Goal: Task Accomplishment & Management: Complete application form

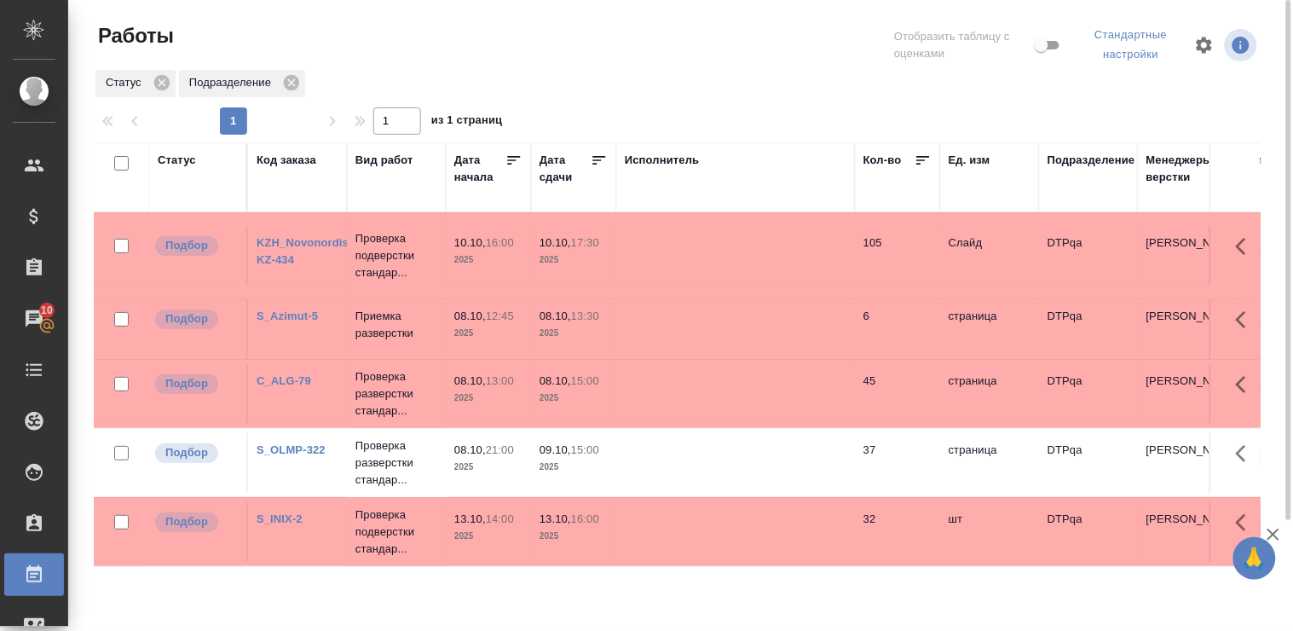
click at [282, 236] on link "KZH_Novonordisk-KZ-434" at bounding box center [308, 251] width 102 height 30
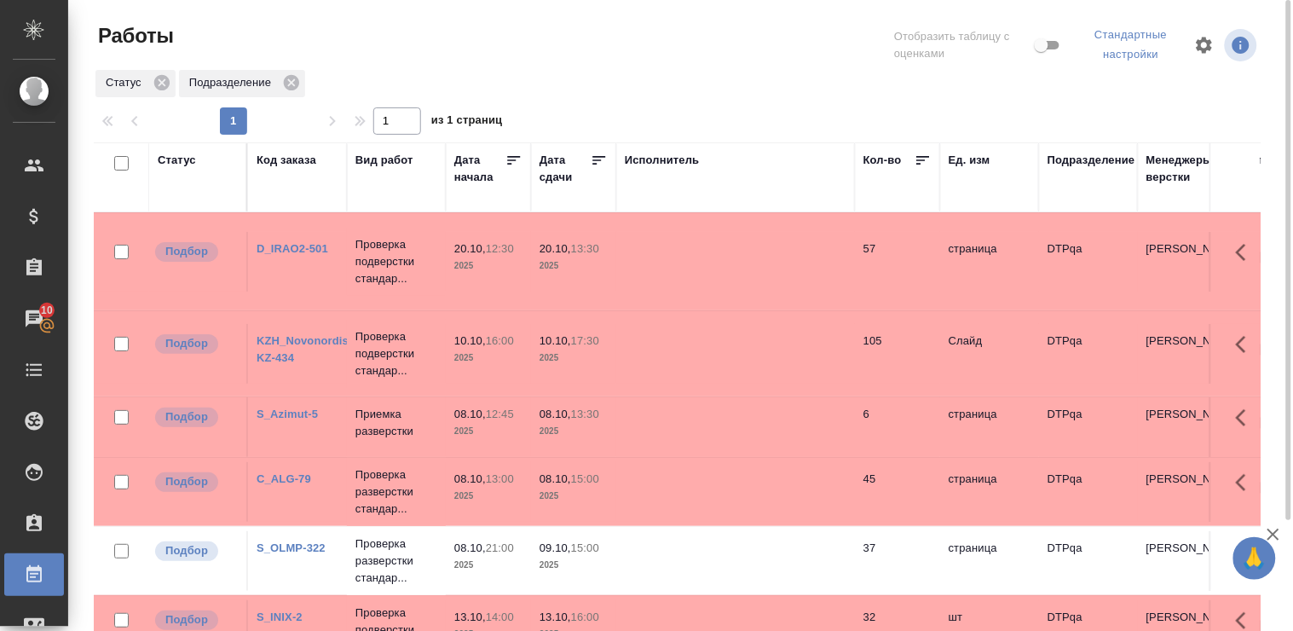
click at [288, 245] on link "D_IRAO2-501" at bounding box center [293, 248] width 72 height 13
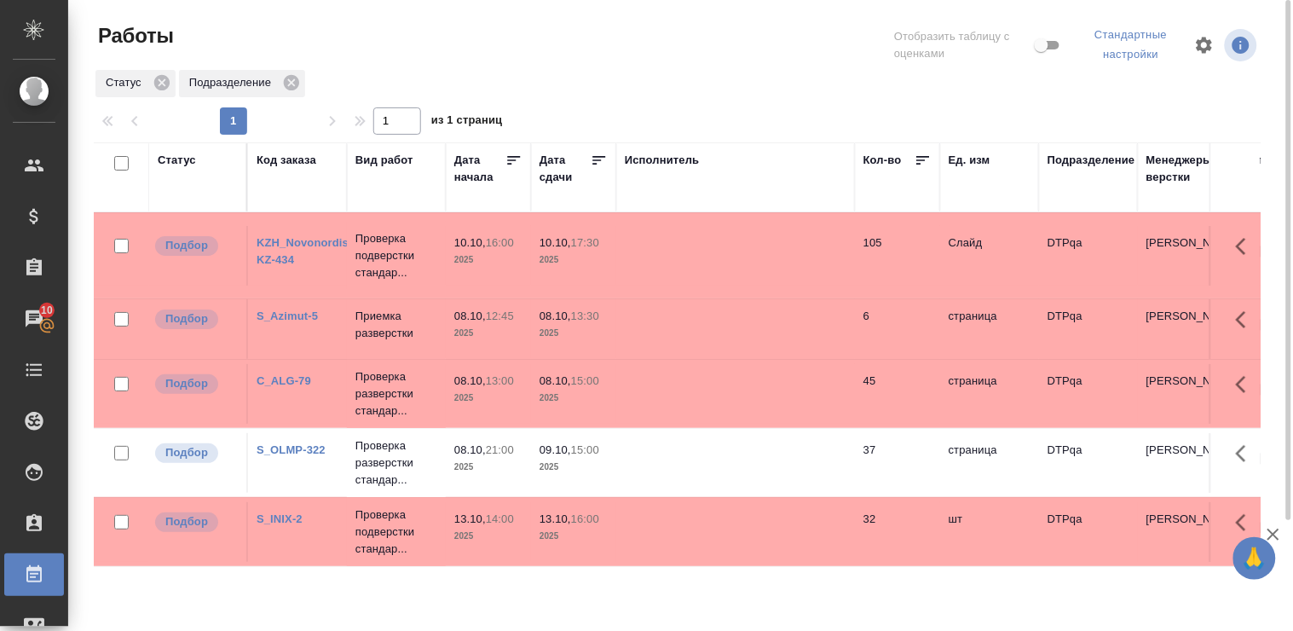
scroll to position [95, 0]
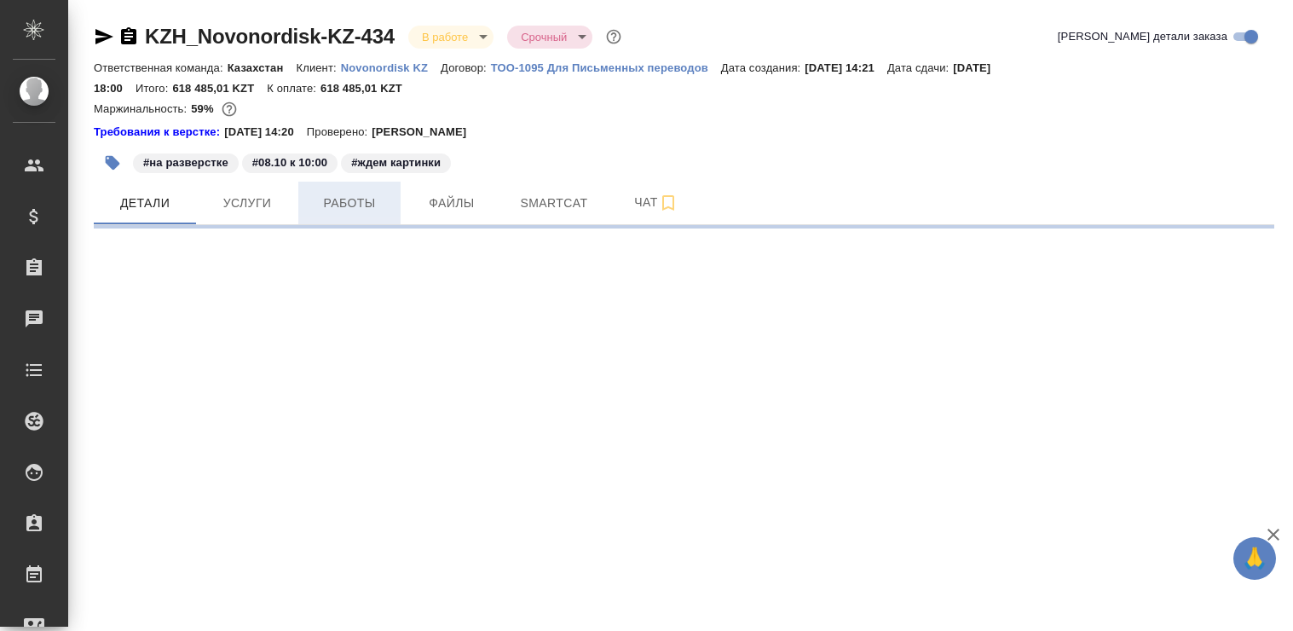
select select "RU"
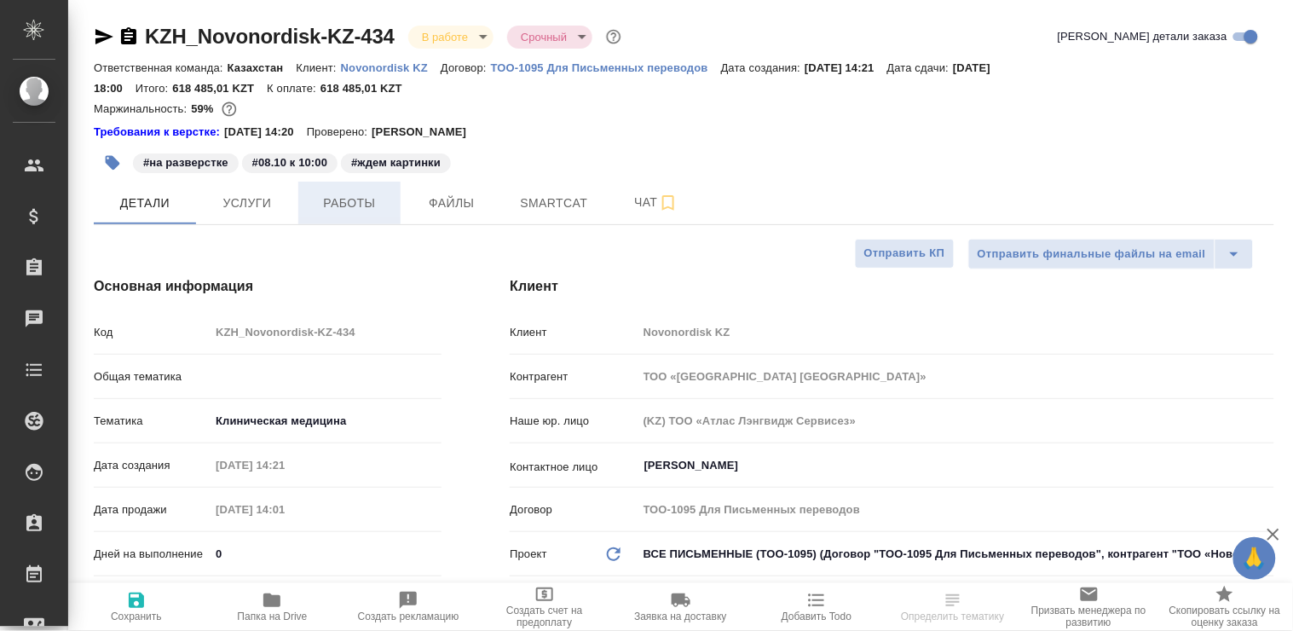
click at [329, 202] on span "Работы" at bounding box center [350, 203] width 82 height 21
type textarea "x"
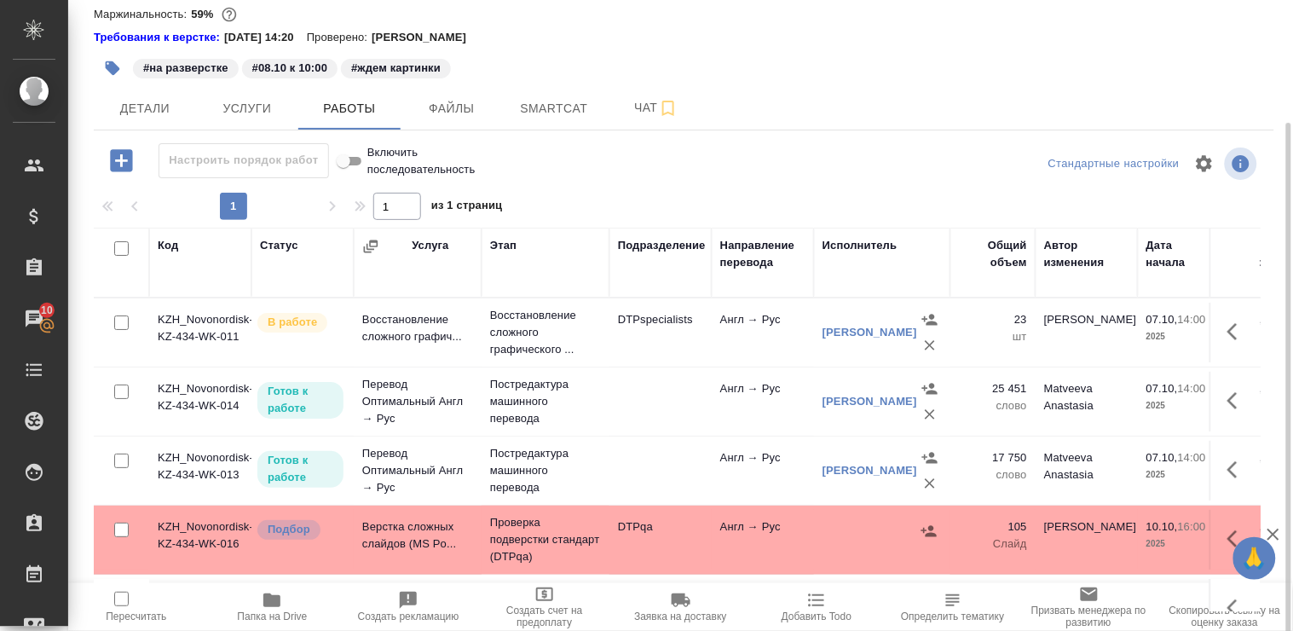
scroll to position [118, 0]
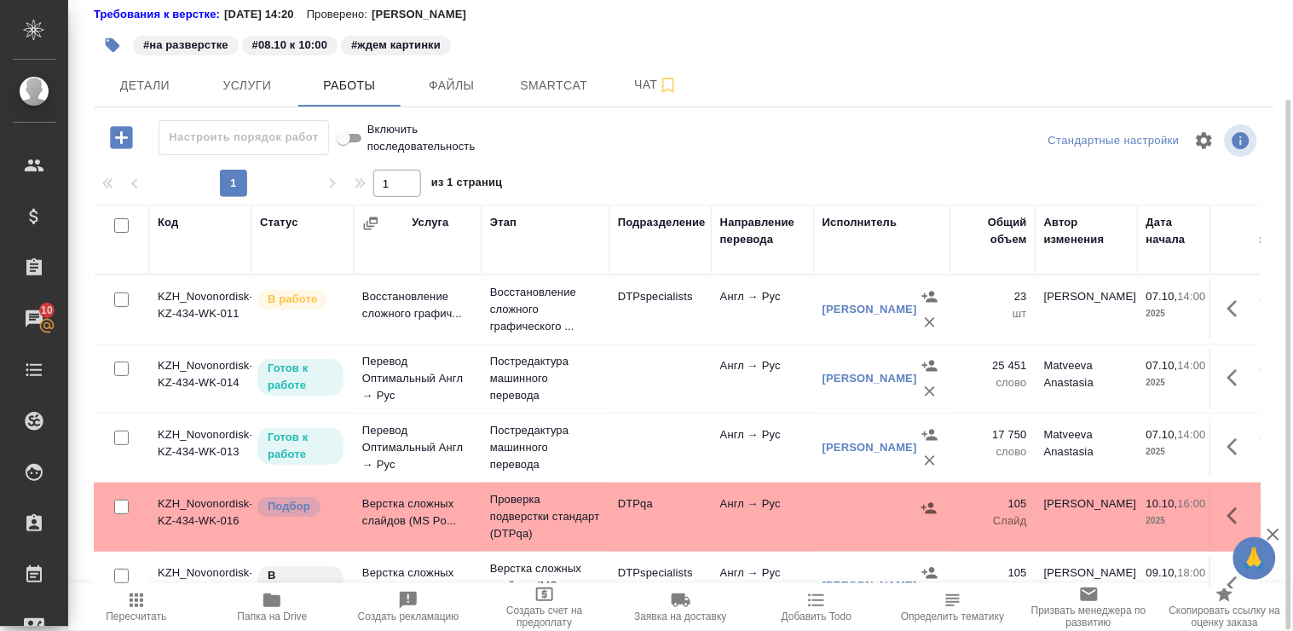
click at [268, 604] on icon "button" at bounding box center [271, 600] width 17 height 14
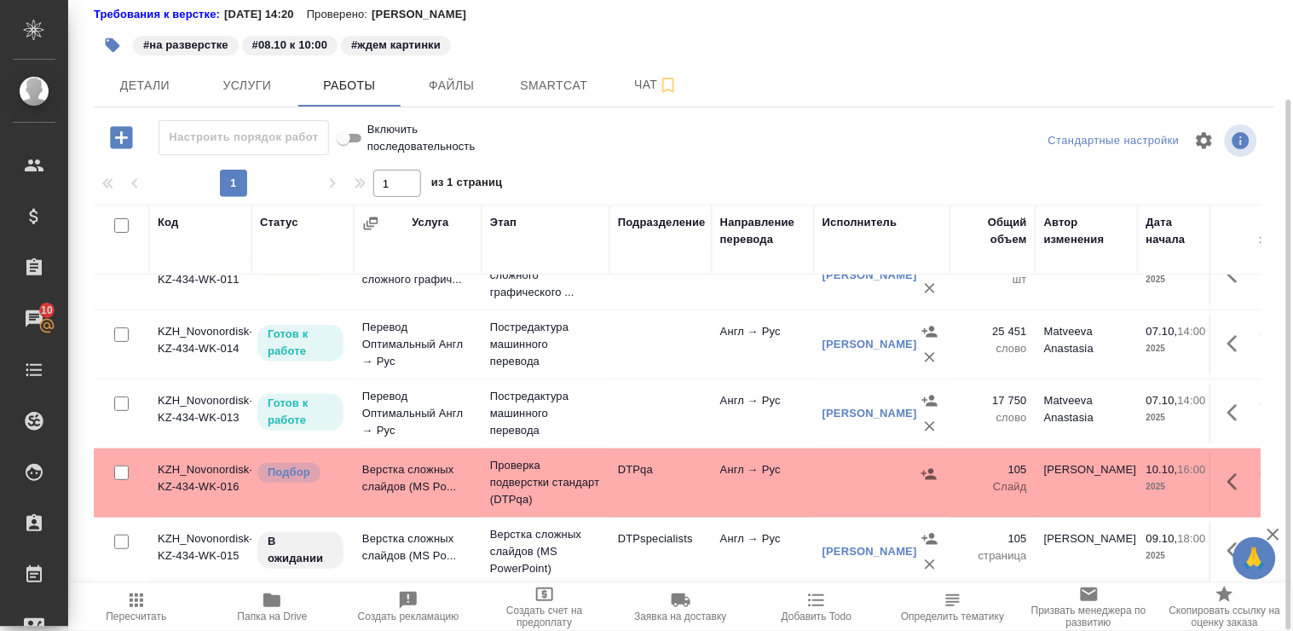
scroll to position [0, 0]
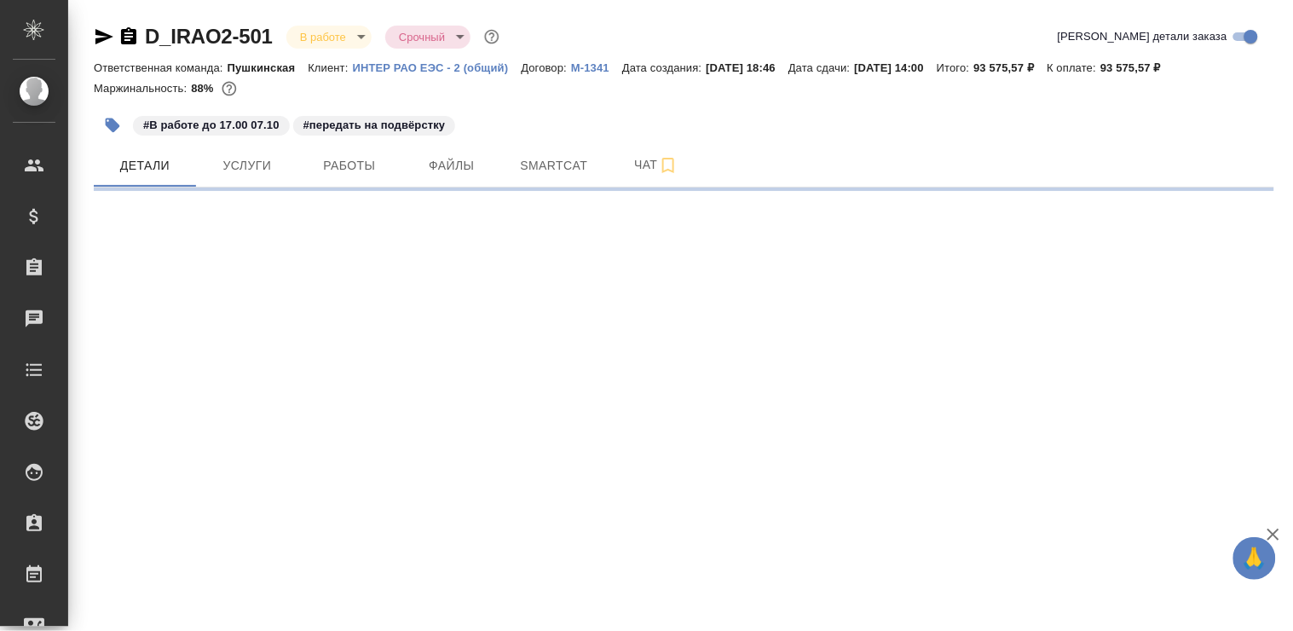
select select "RU"
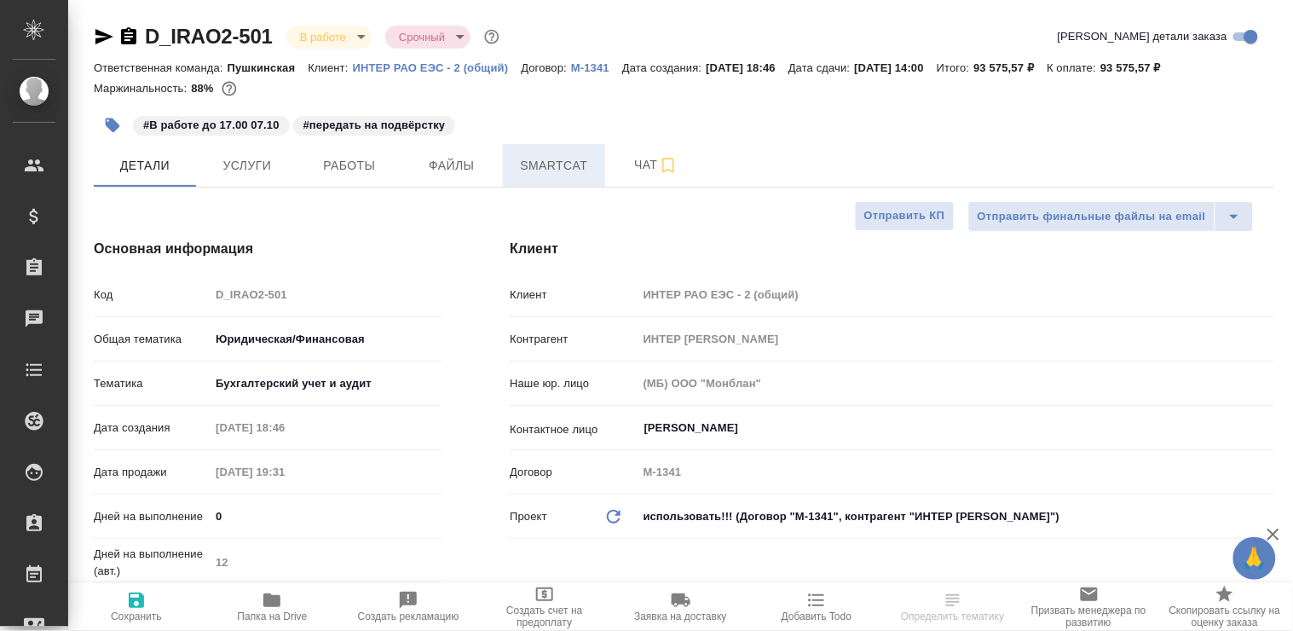
type textarea "x"
click at [358, 164] on span "Работы" at bounding box center [350, 165] width 82 height 21
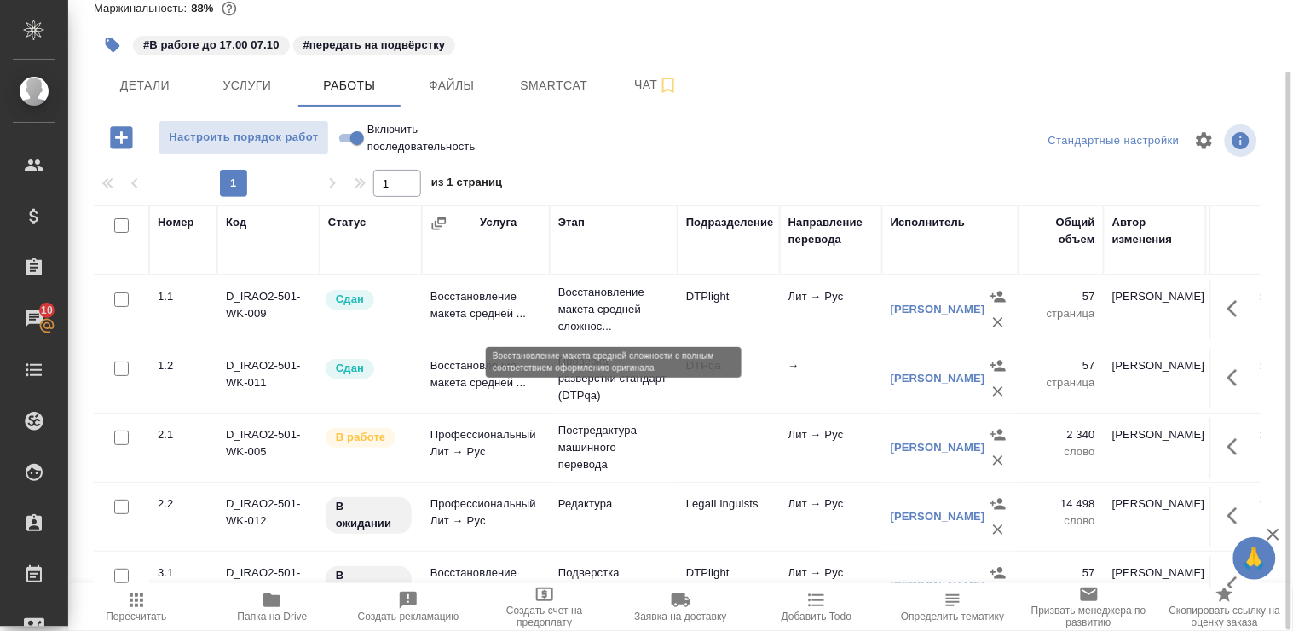
click at [603, 303] on p "Восстановление макета средней сложнос..." at bounding box center [613, 309] width 111 height 51
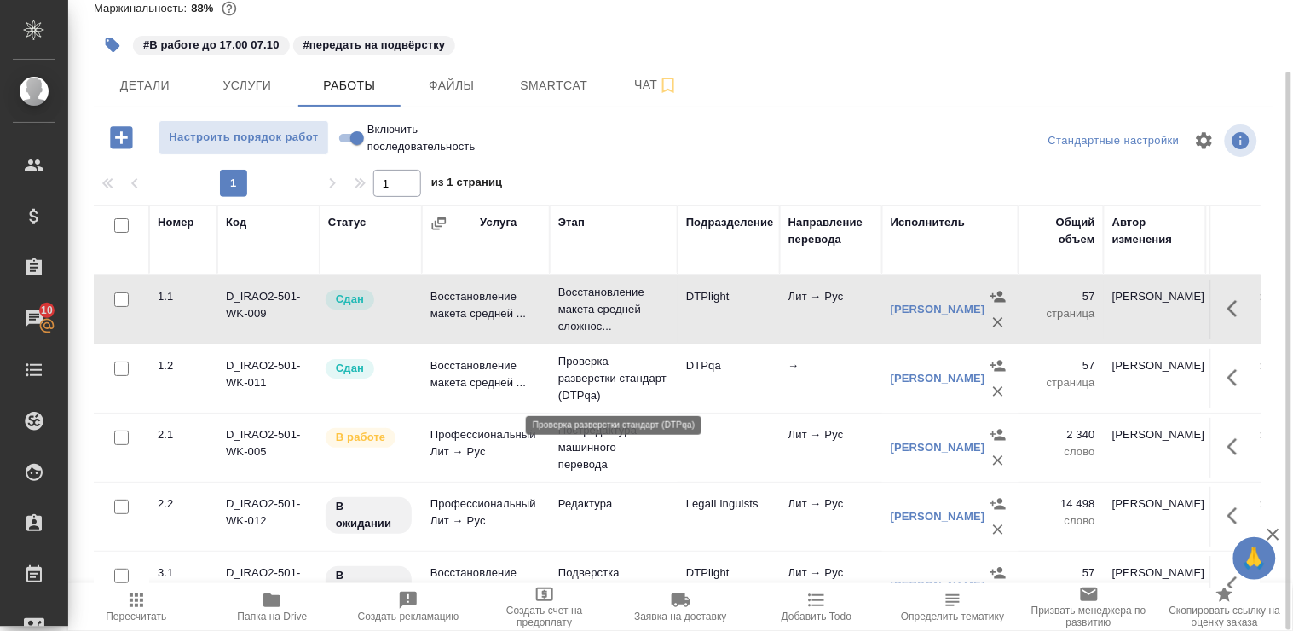
click at [592, 369] on p "Проверка разверстки стандарт (DTPqa)" at bounding box center [613, 378] width 111 height 51
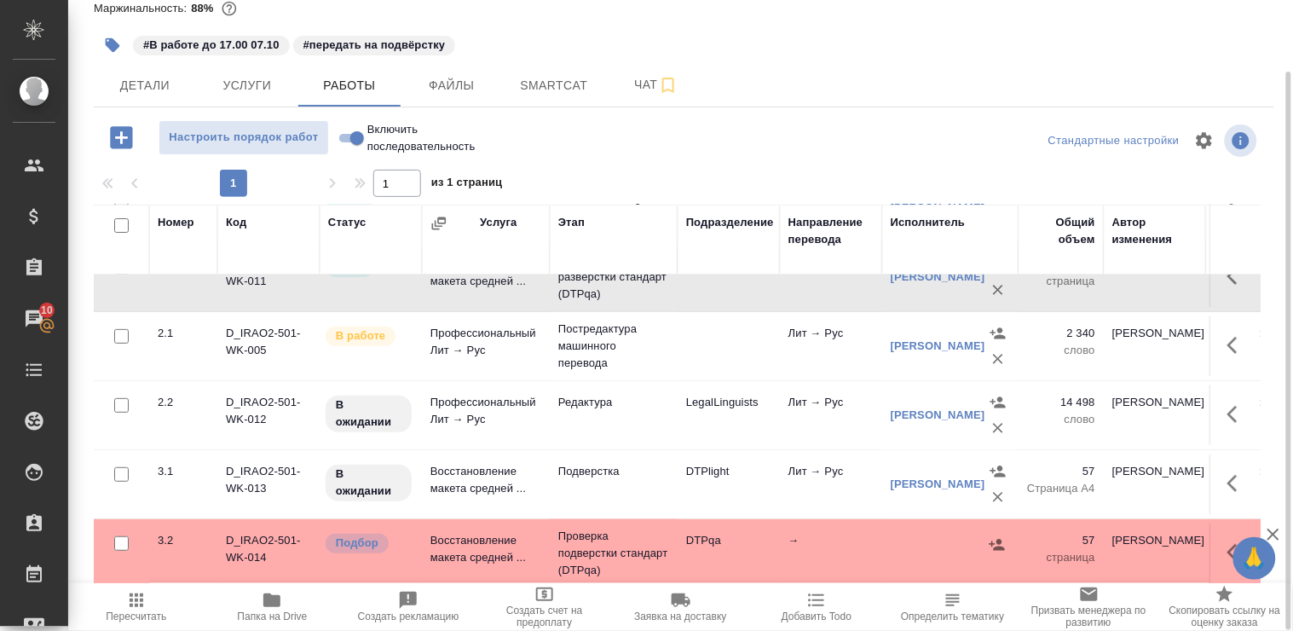
scroll to position [116, 0]
click at [577, 540] on p "Проверка подверстки стандарт (DTPqa)" at bounding box center [613, 553] width 111 height 51
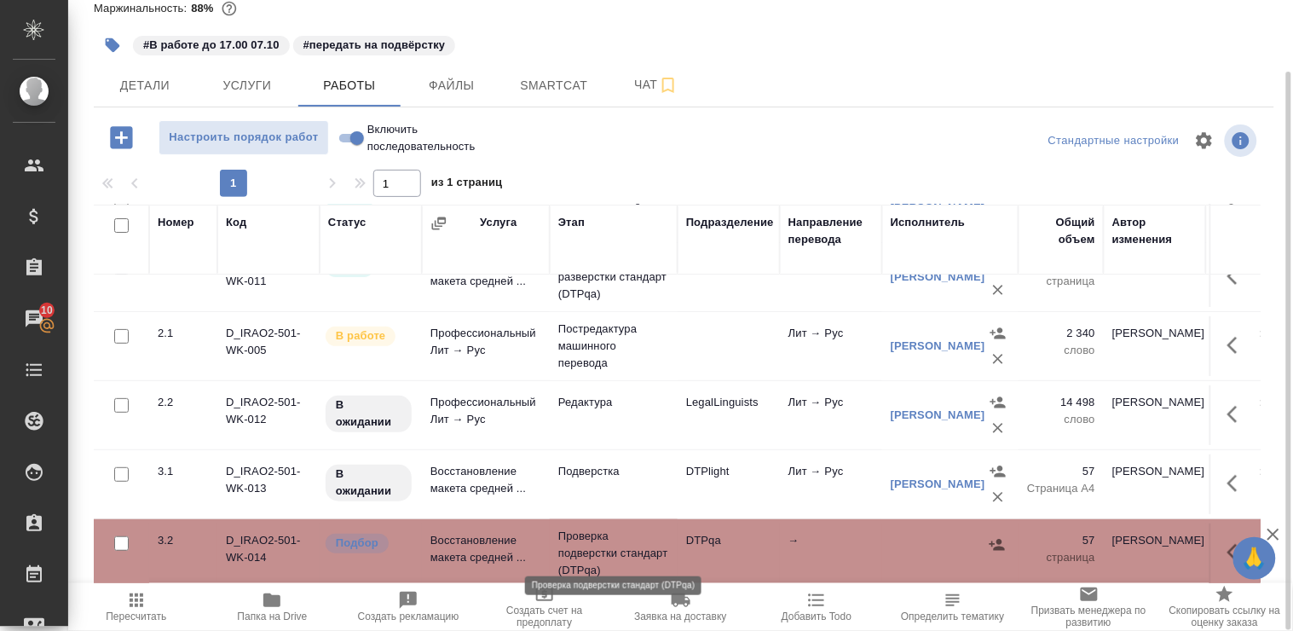
click at [577, 540] on p "Проверка подверстки стандарт (DTPqa)" at bounding box center [613, 553] width 111 height 51
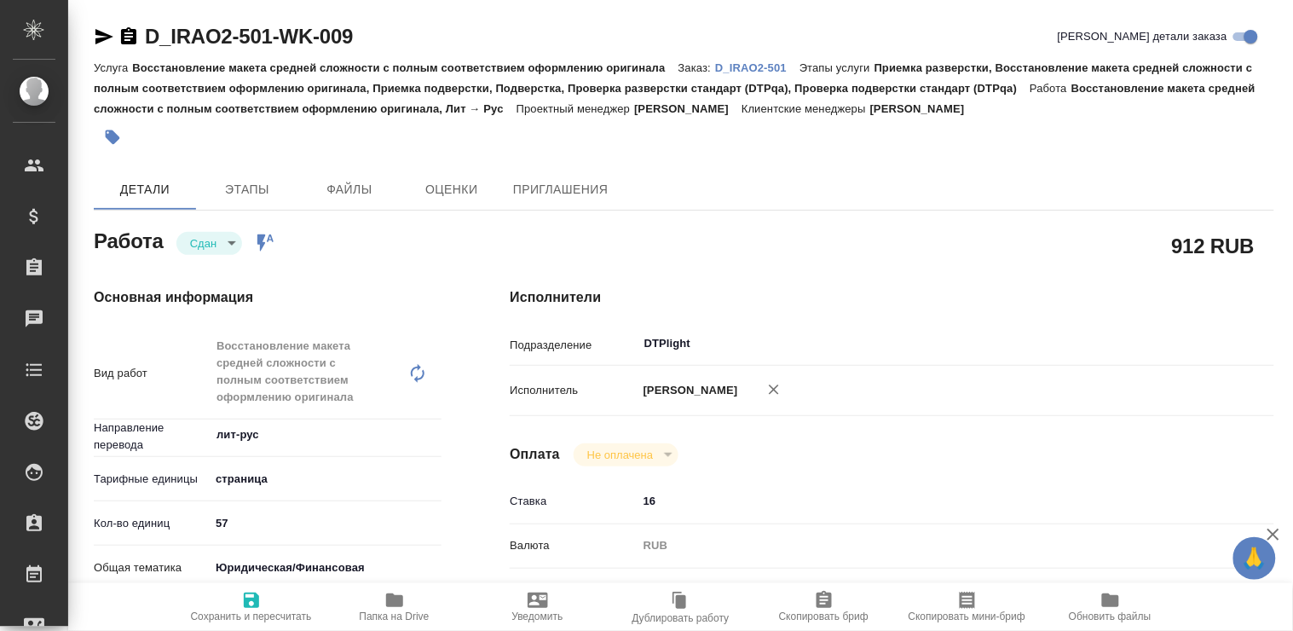
type textarea "x"
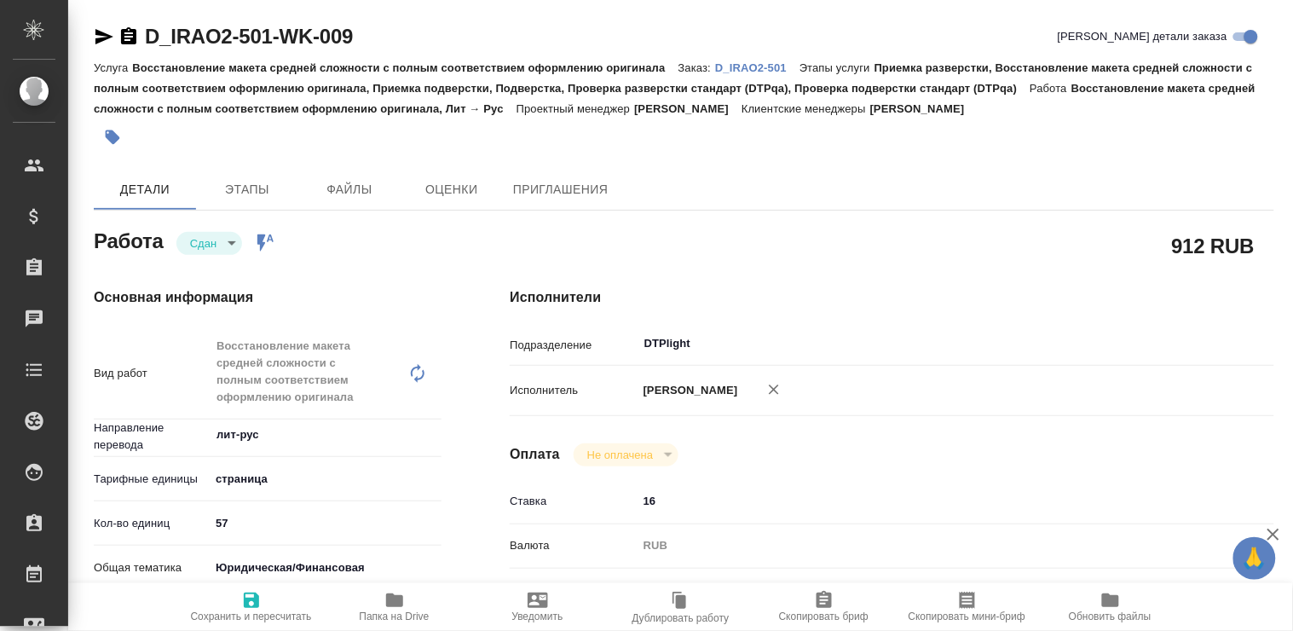
type textarea "x"
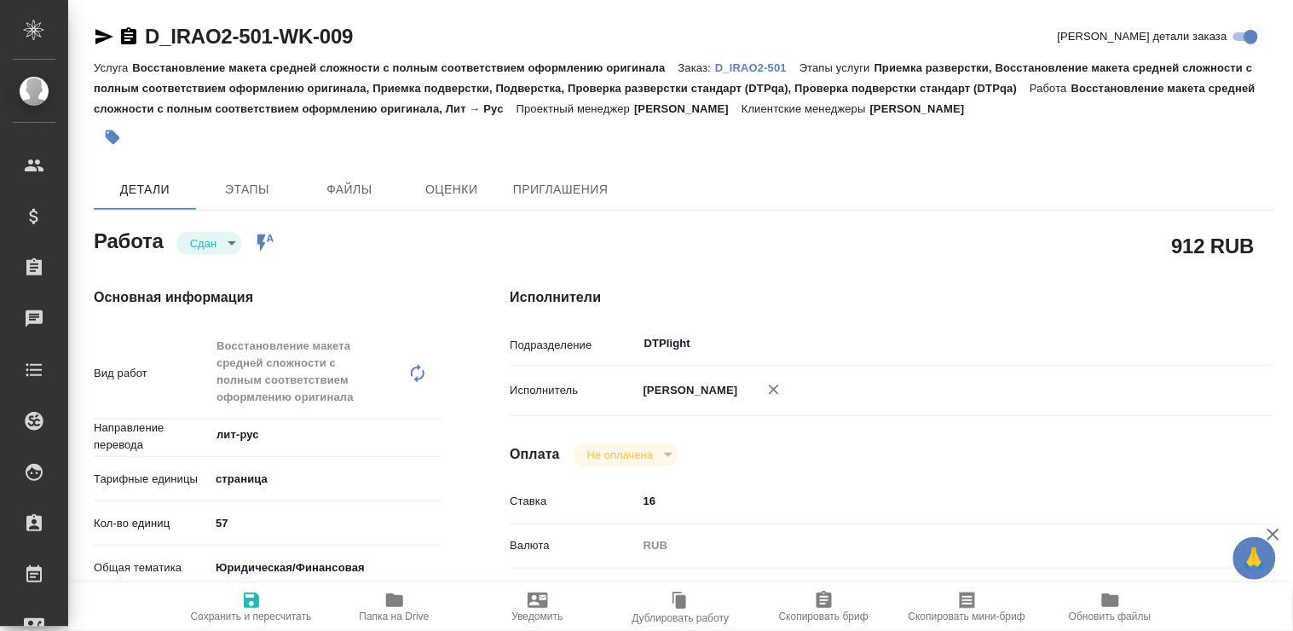
type textarea "x"
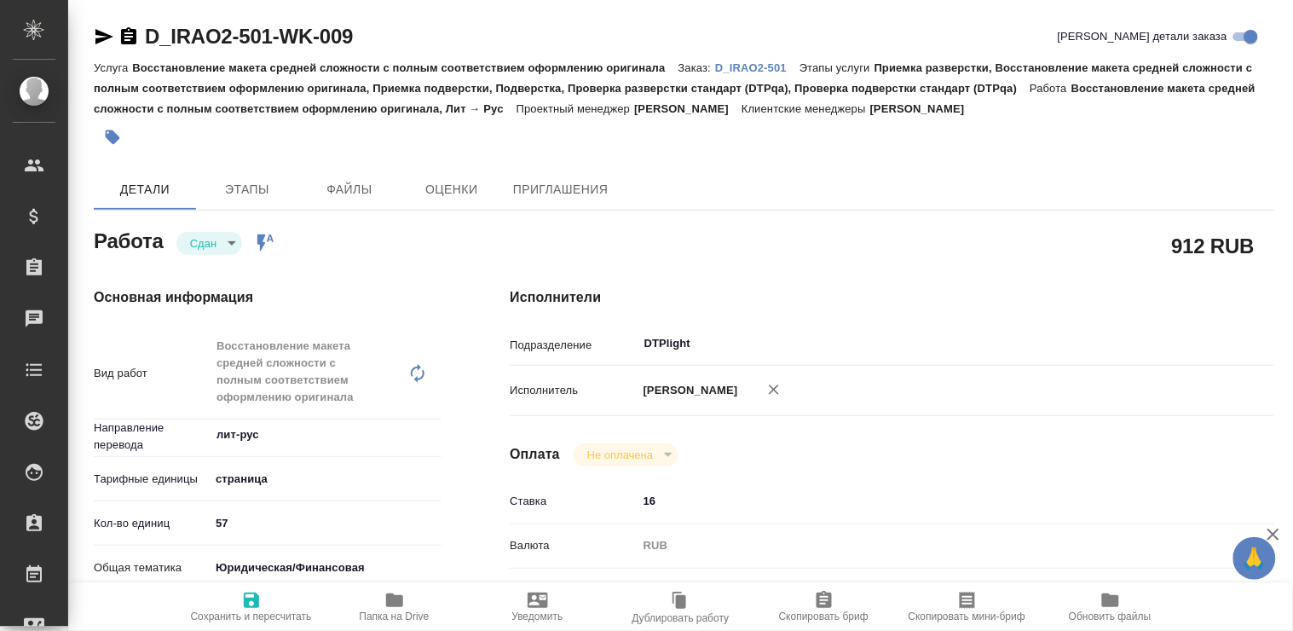
scroll to position [95, 0]
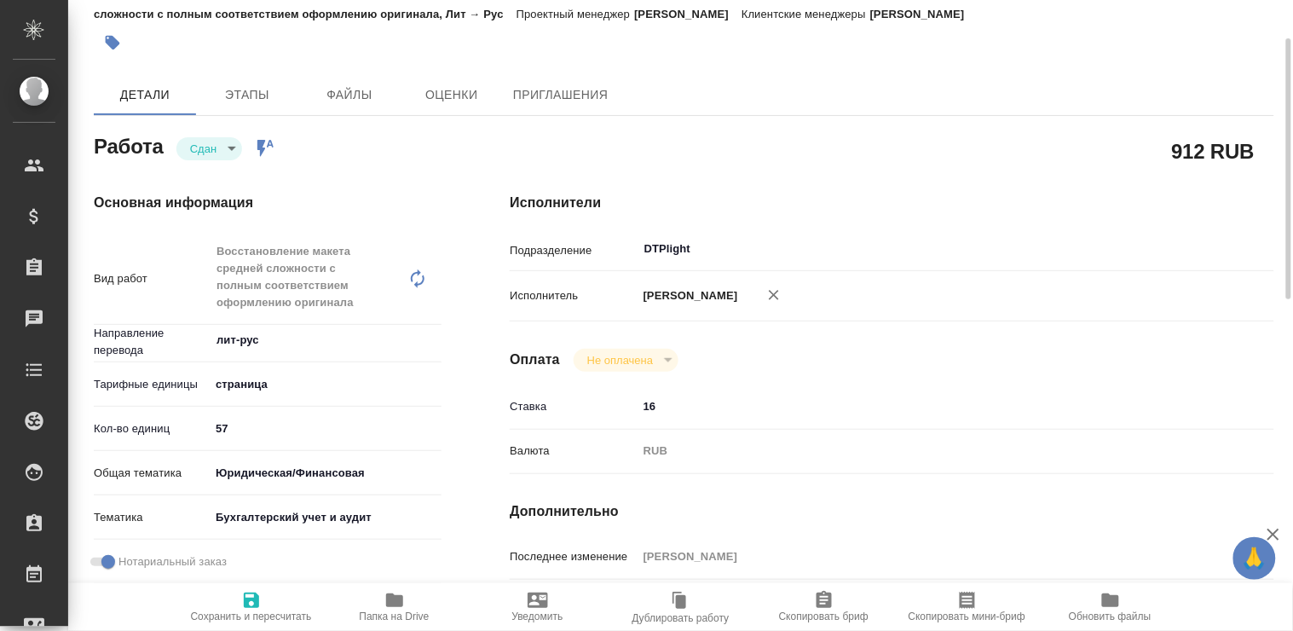
type textarea "x"
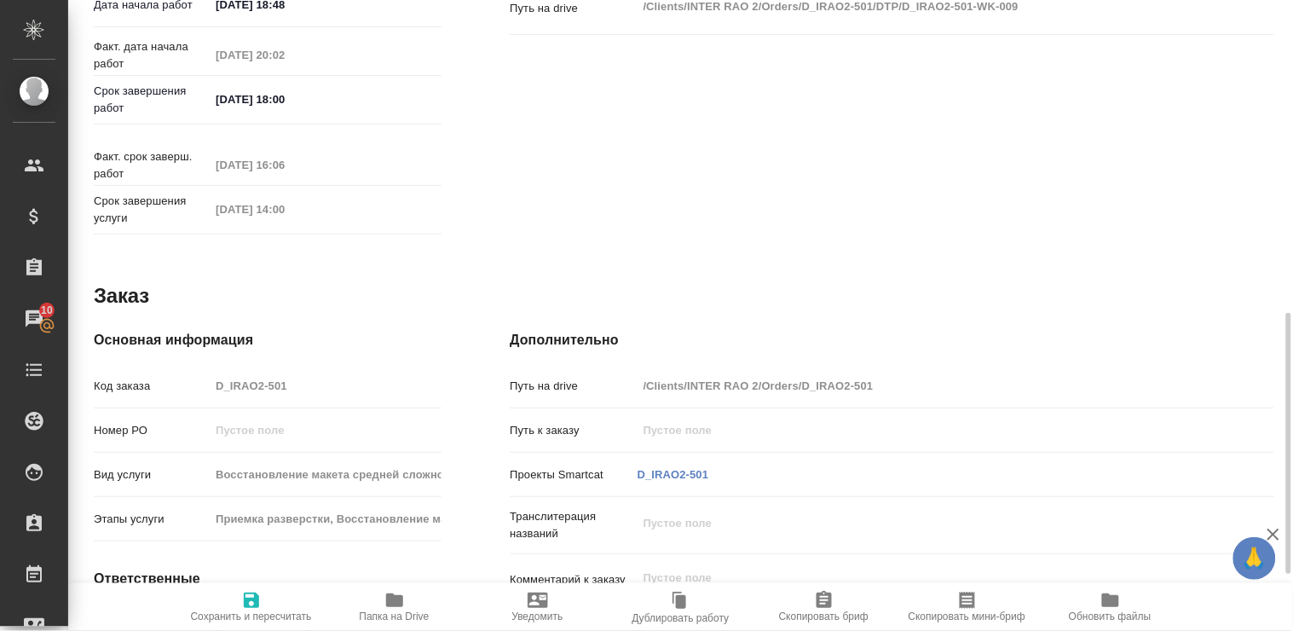
scroll to position [852, 0]
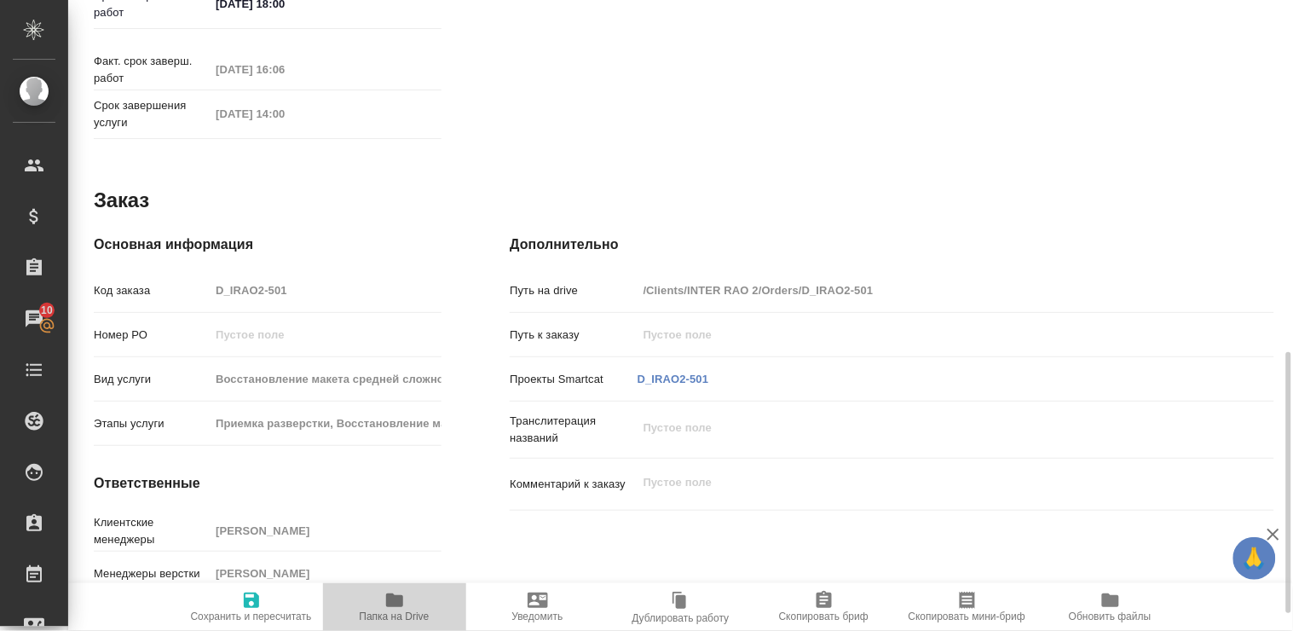
click at [390, 602] on icon "button" at bounding box center [394, 600] width 17 height 14
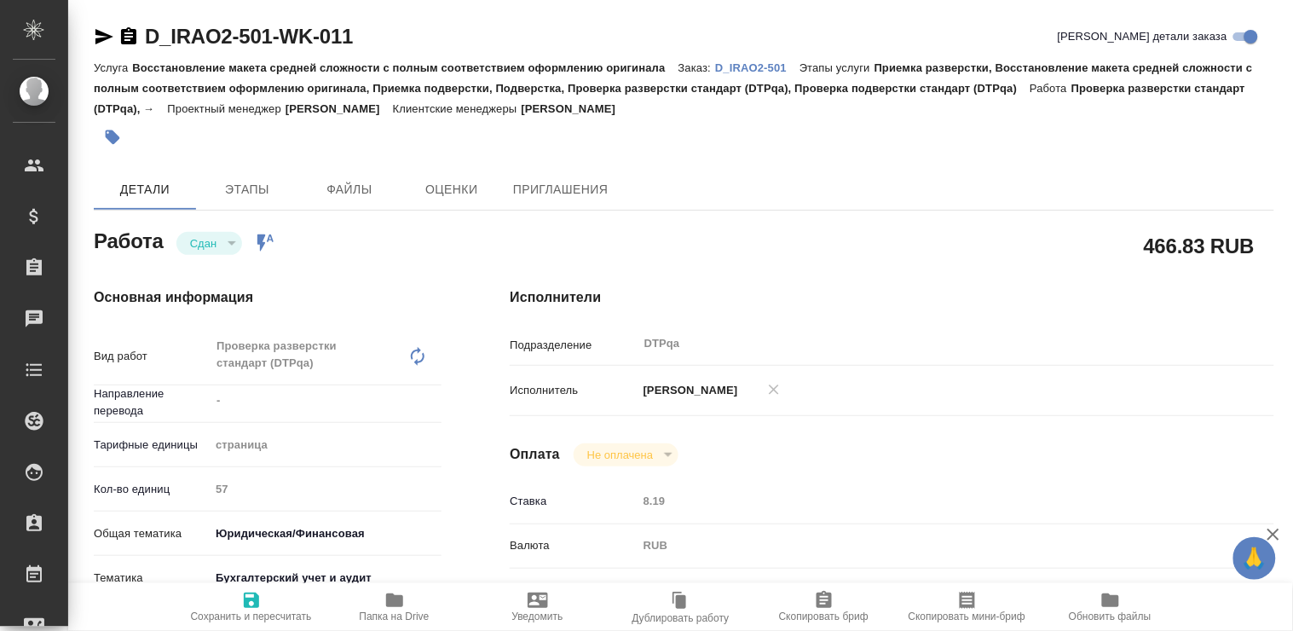
type textarea "x"
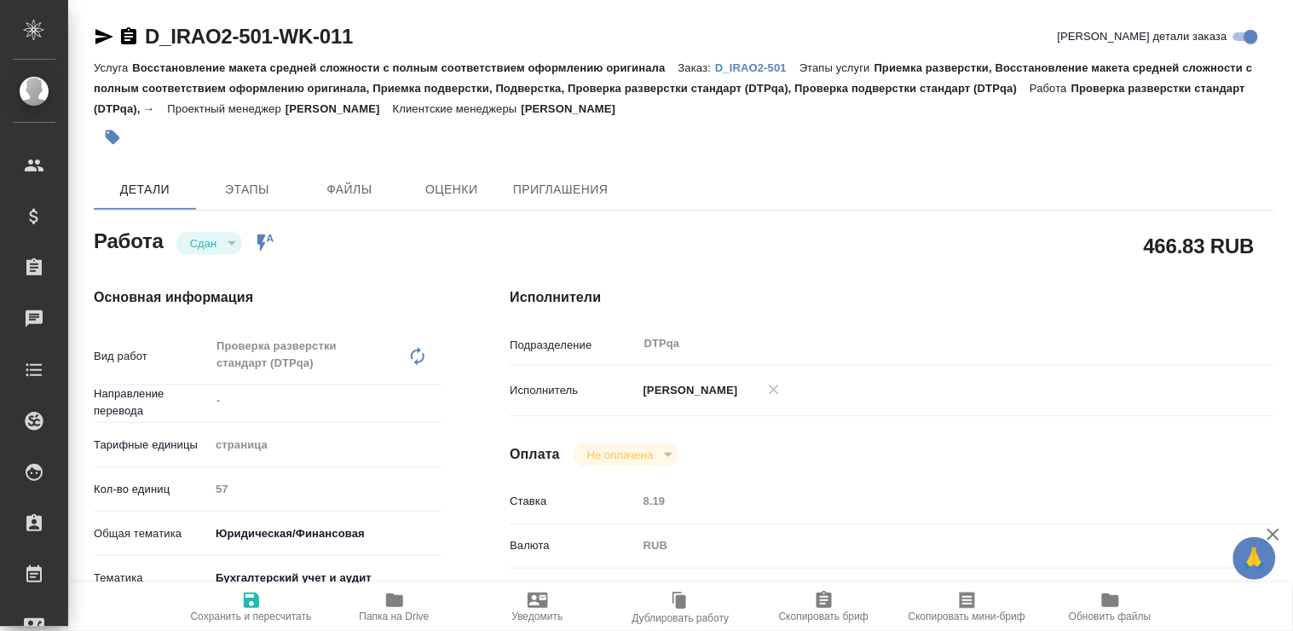
type textarea "x"
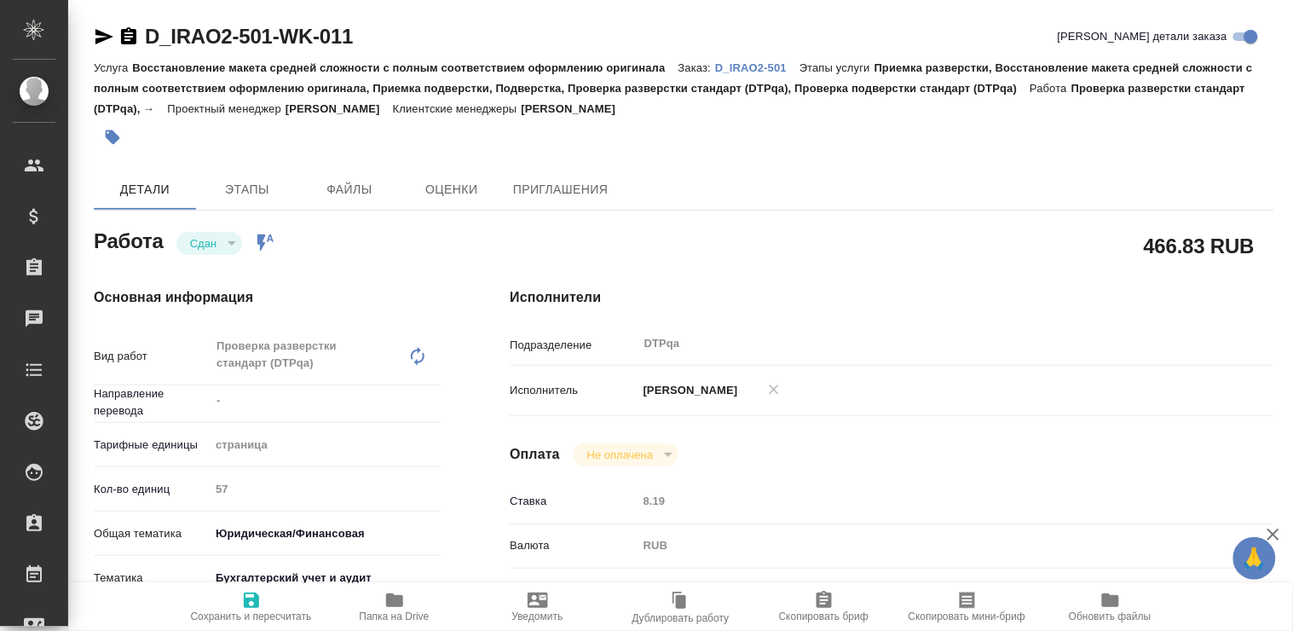
type textarea "x"
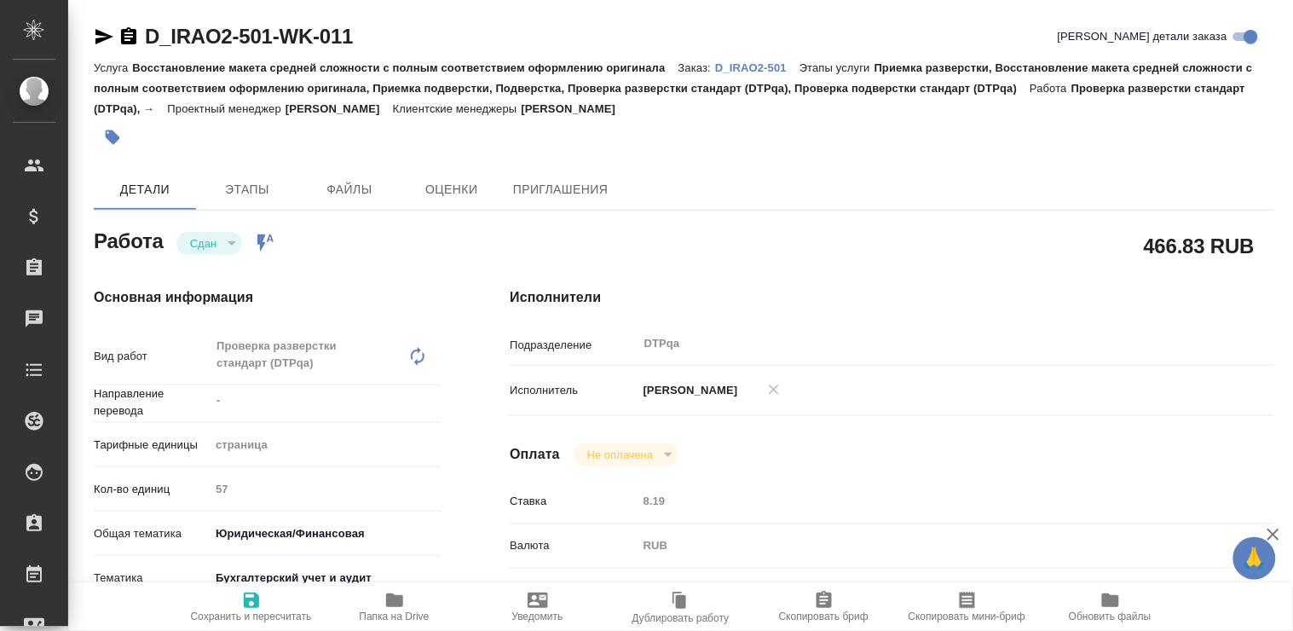
type textarea "x"
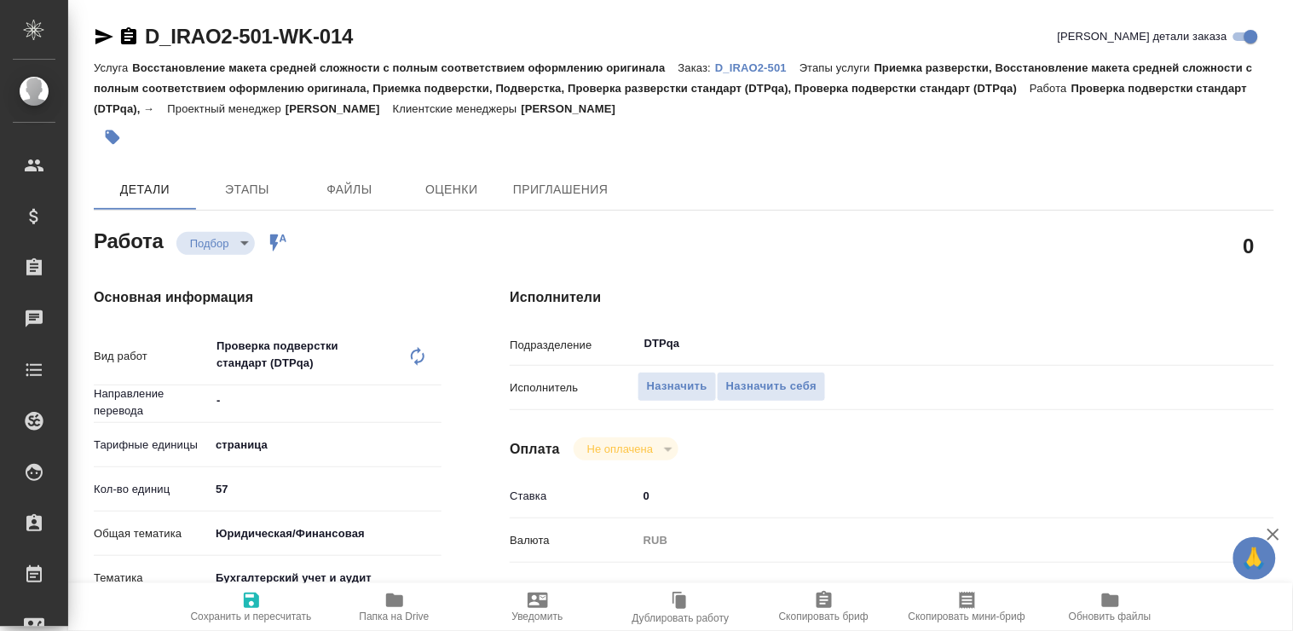
type textarea "x"
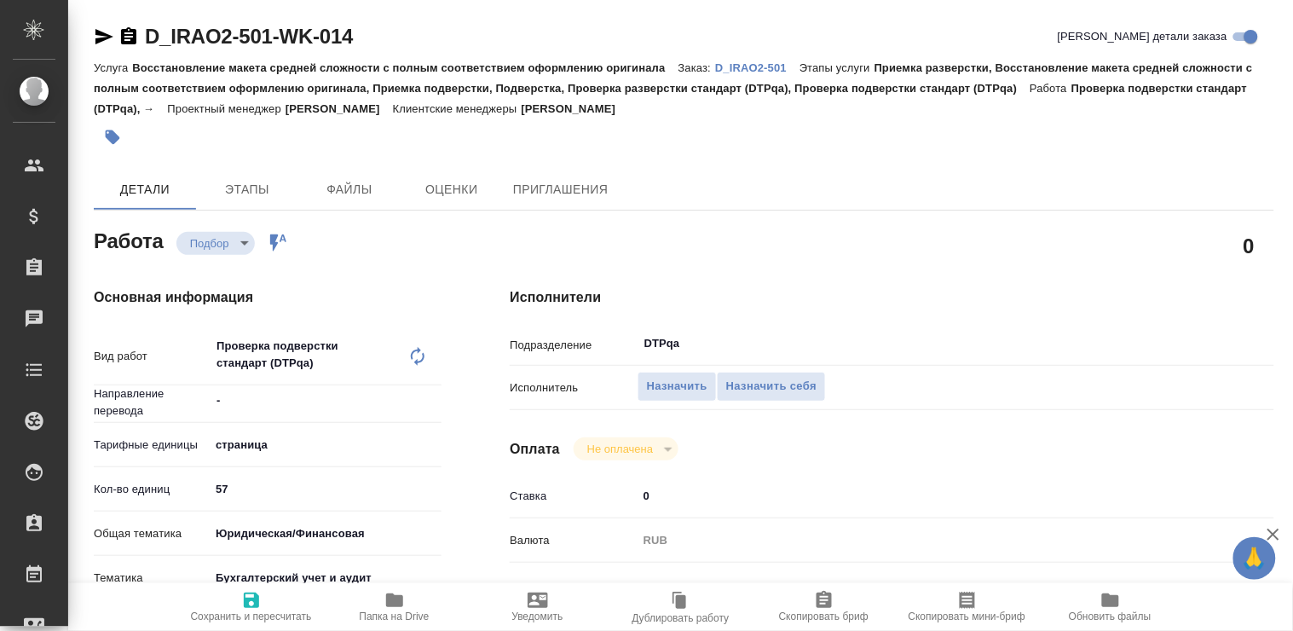
type textarea "x"
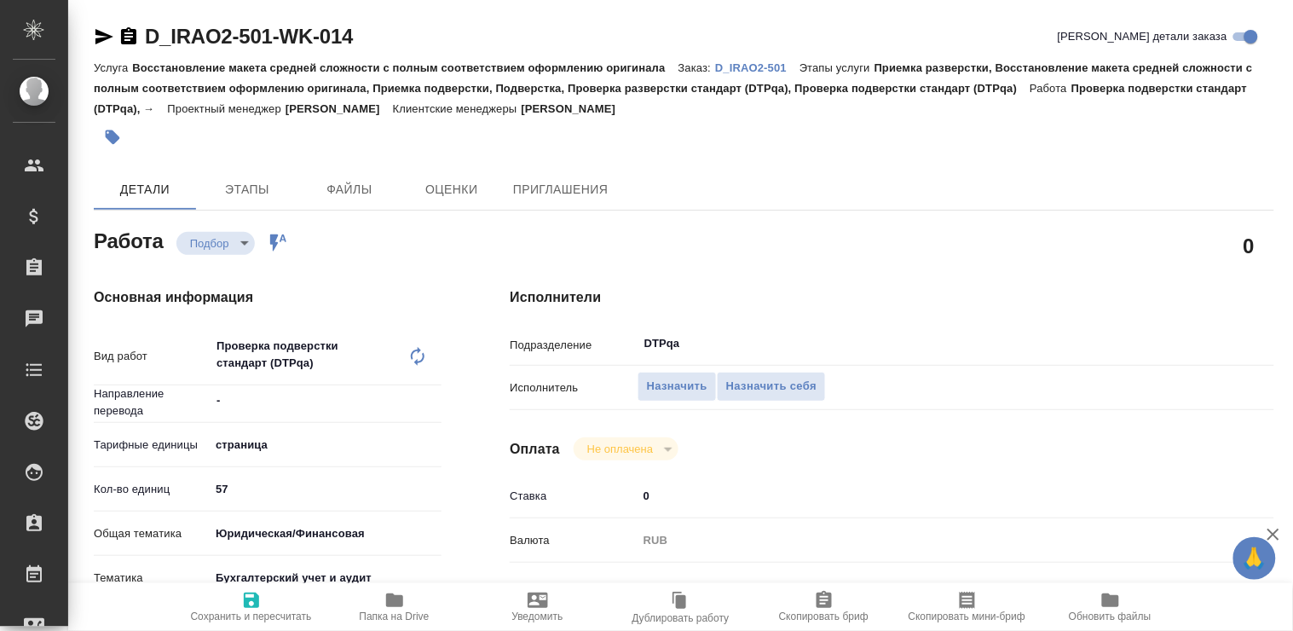
type textarea "x"
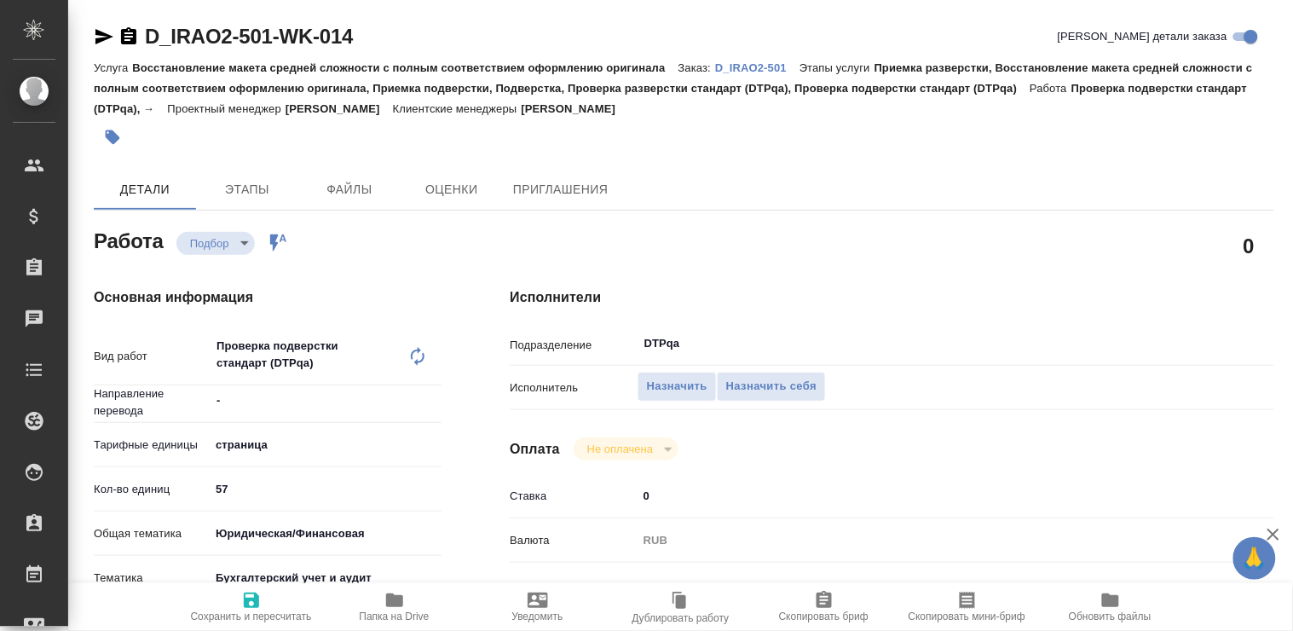
type textarea "x"
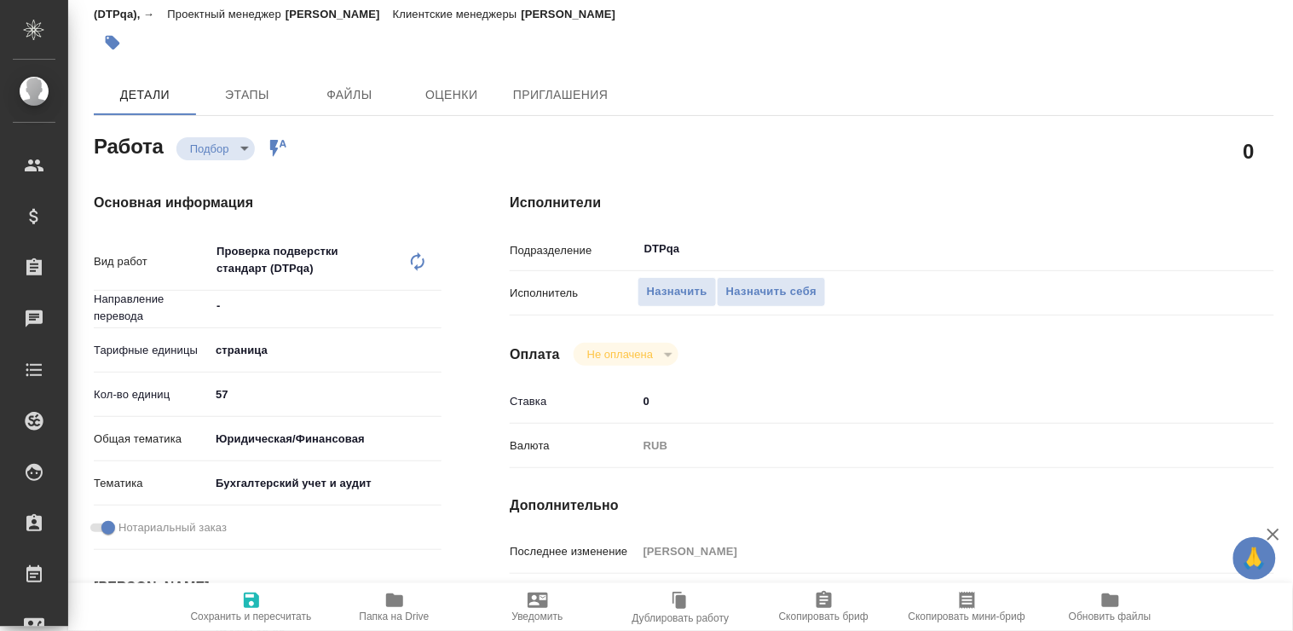
type textarea "x"
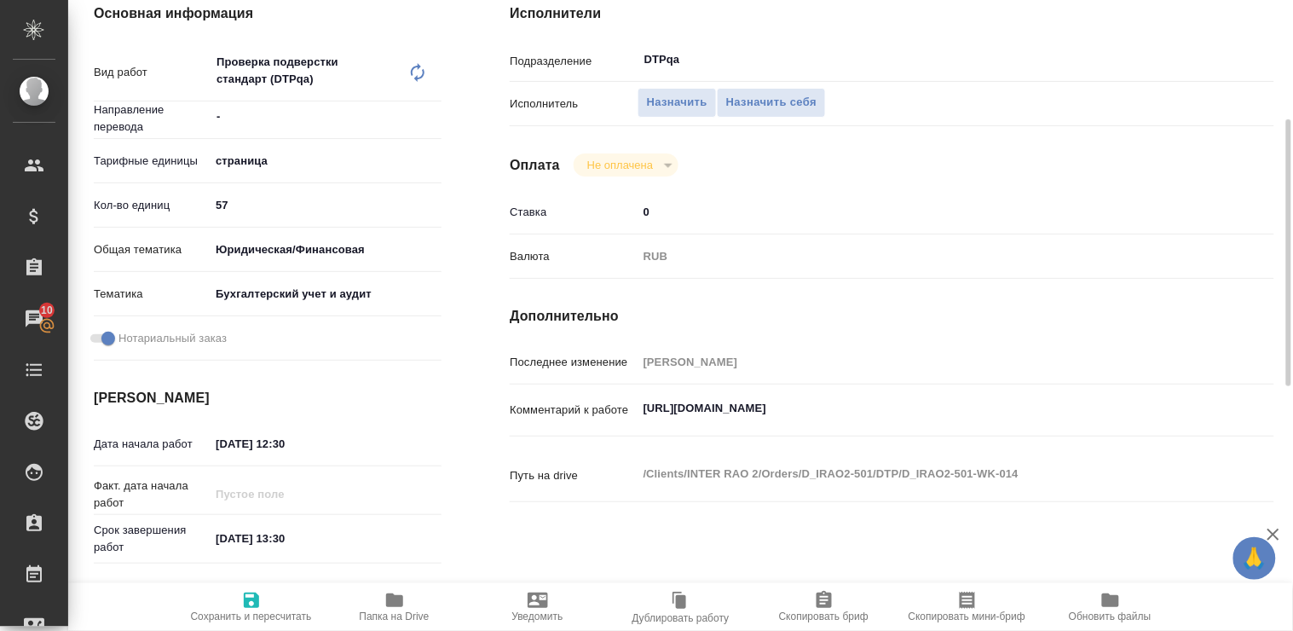
scroll to position [189, 0]
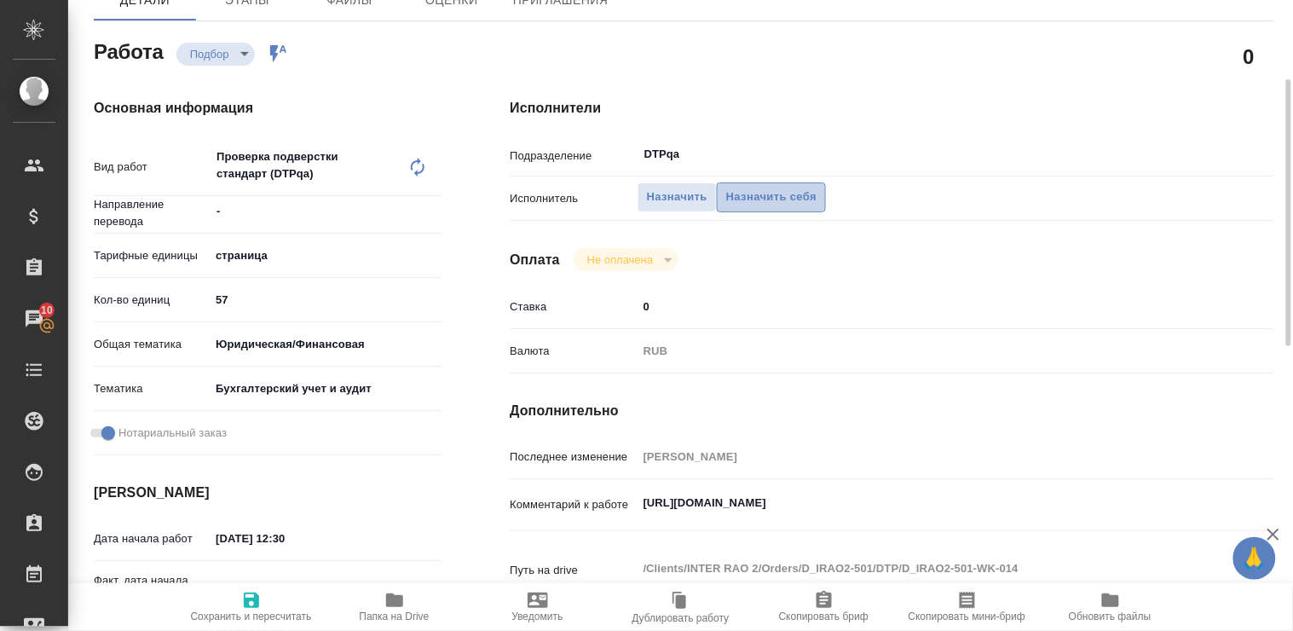
click at [779, 198] on span "Назначить себя" at bounding box center [771, 198] width 90 height 20
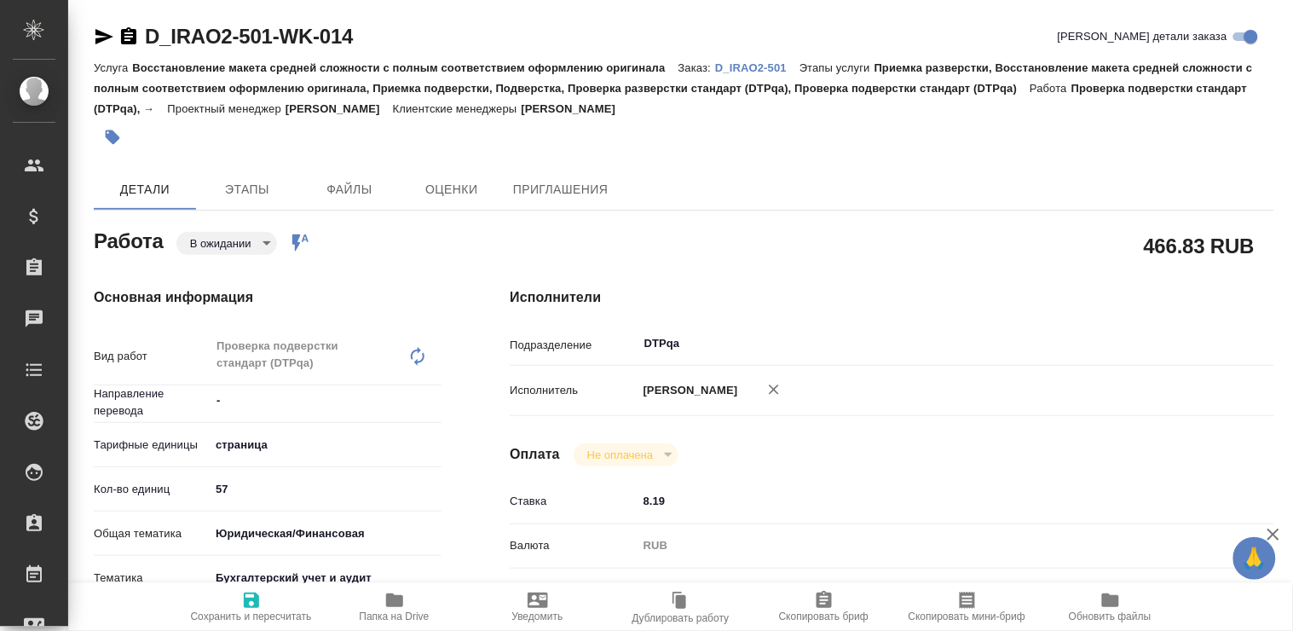
type textarea "x"
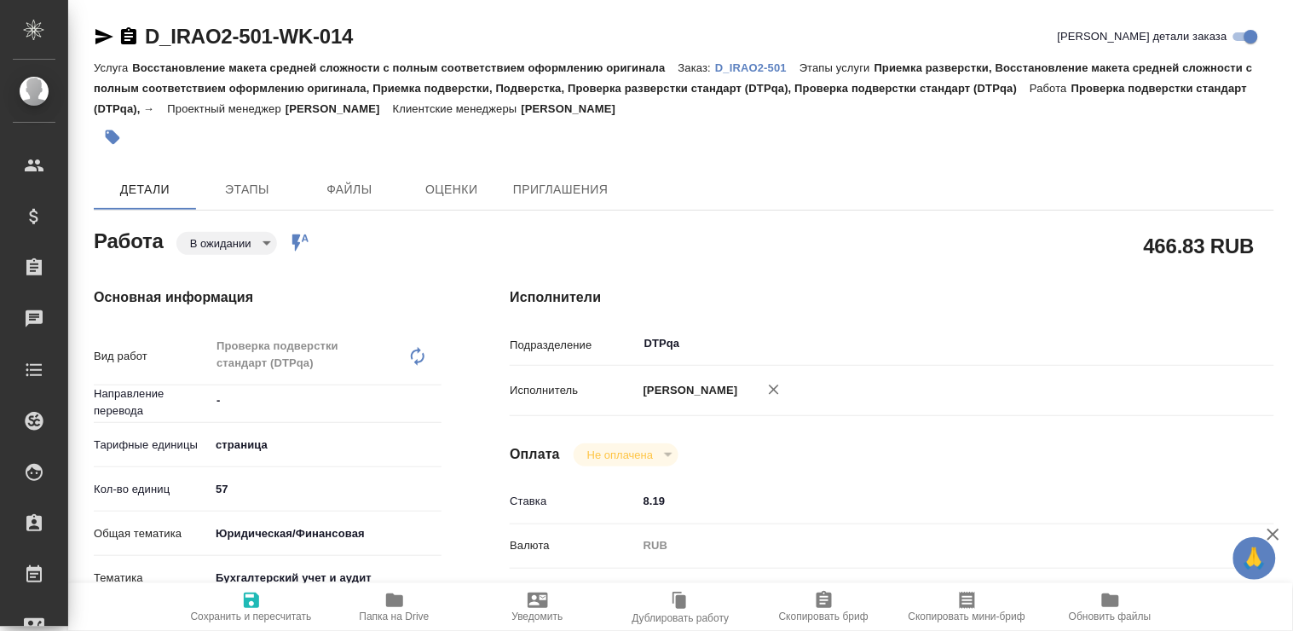
type textarea "x"
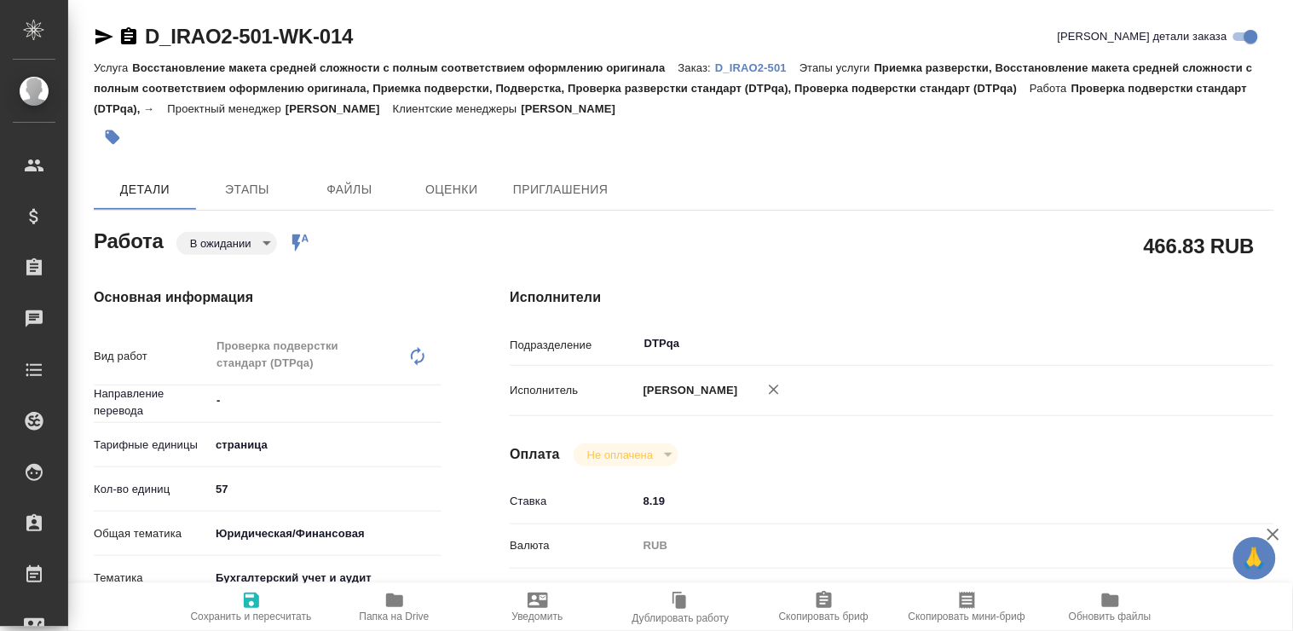
click at [245, 602] on icon "button" at bounding box center [251, 599] width 15 height 15
type textarea "x"
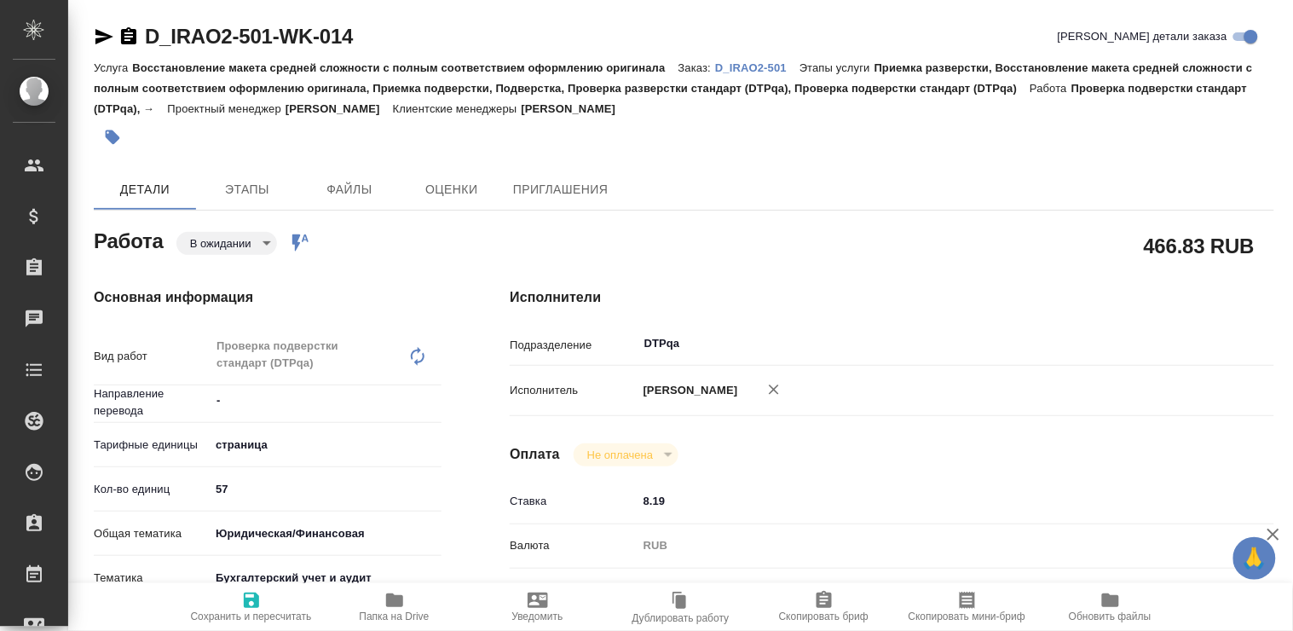
type textarea "x"
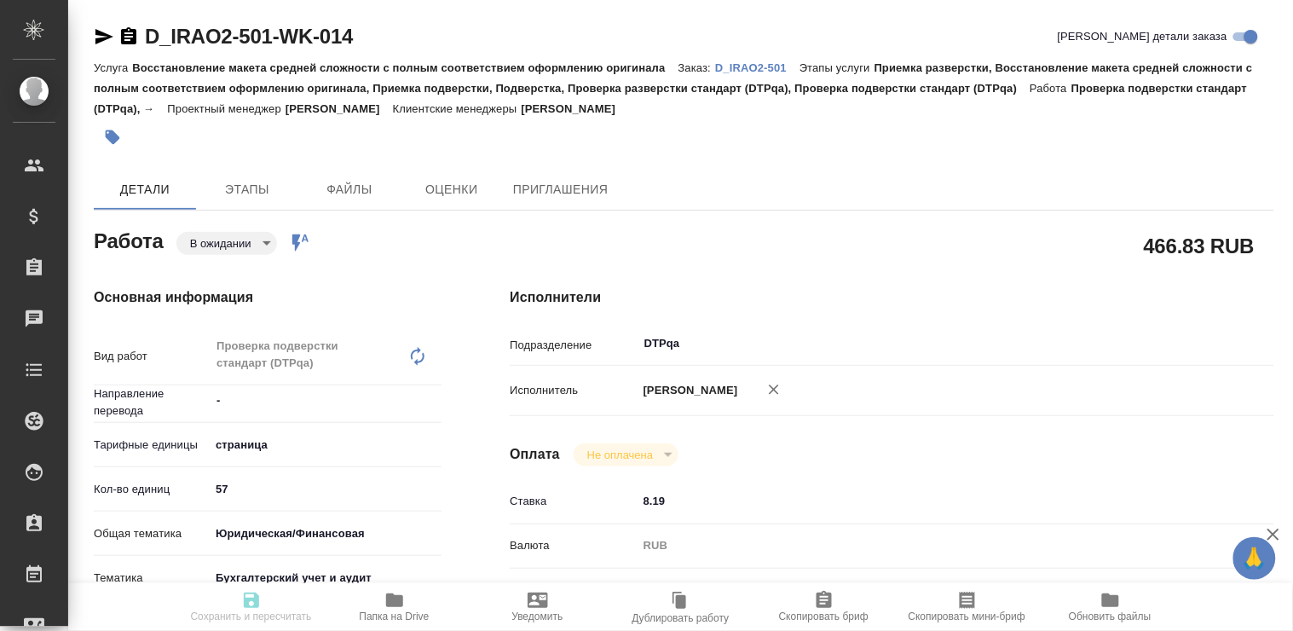
type textarea "x"
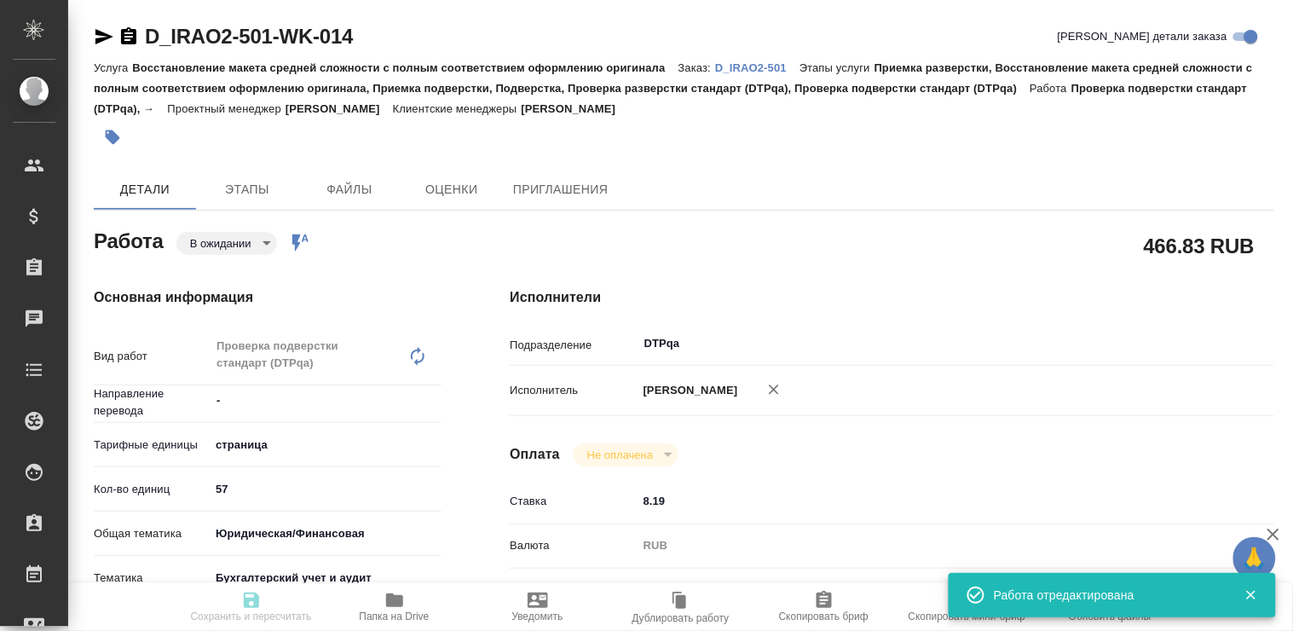
type textarea "x"
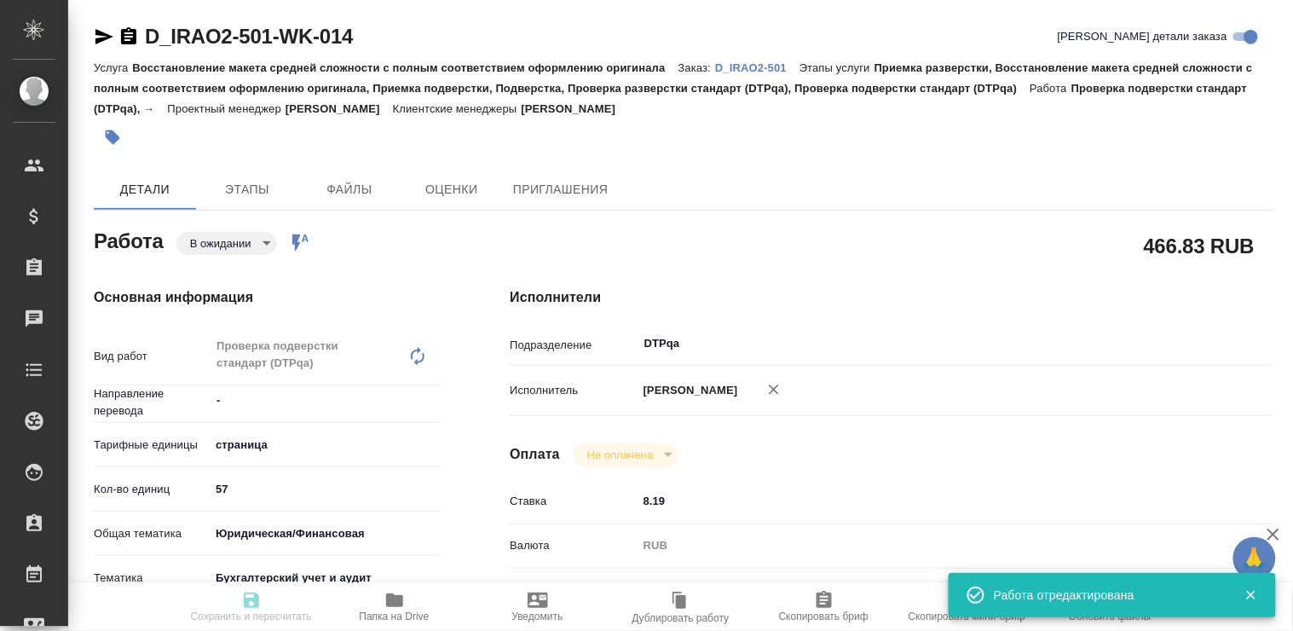
type textarea "x"
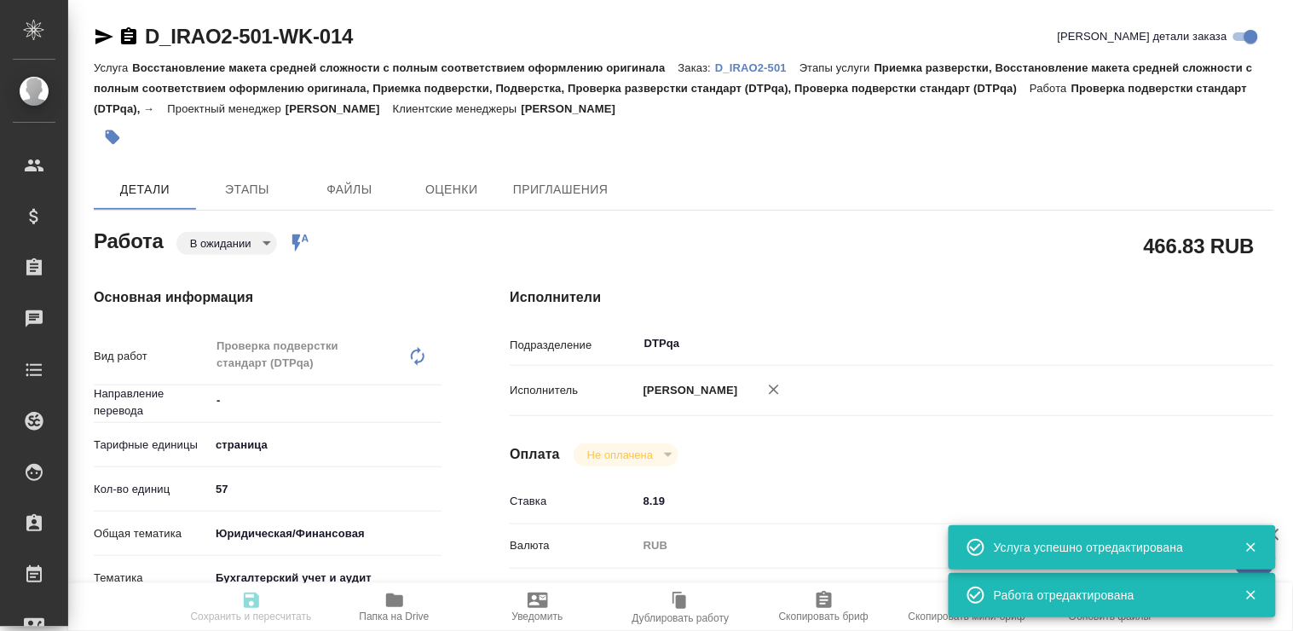
type input "pending"
type textarea "Проверка подверстки стандарт (DTPqa)"
type textarea "x"
type input "-"
type input "5a8b1489cc6b4906c91bfdb2"
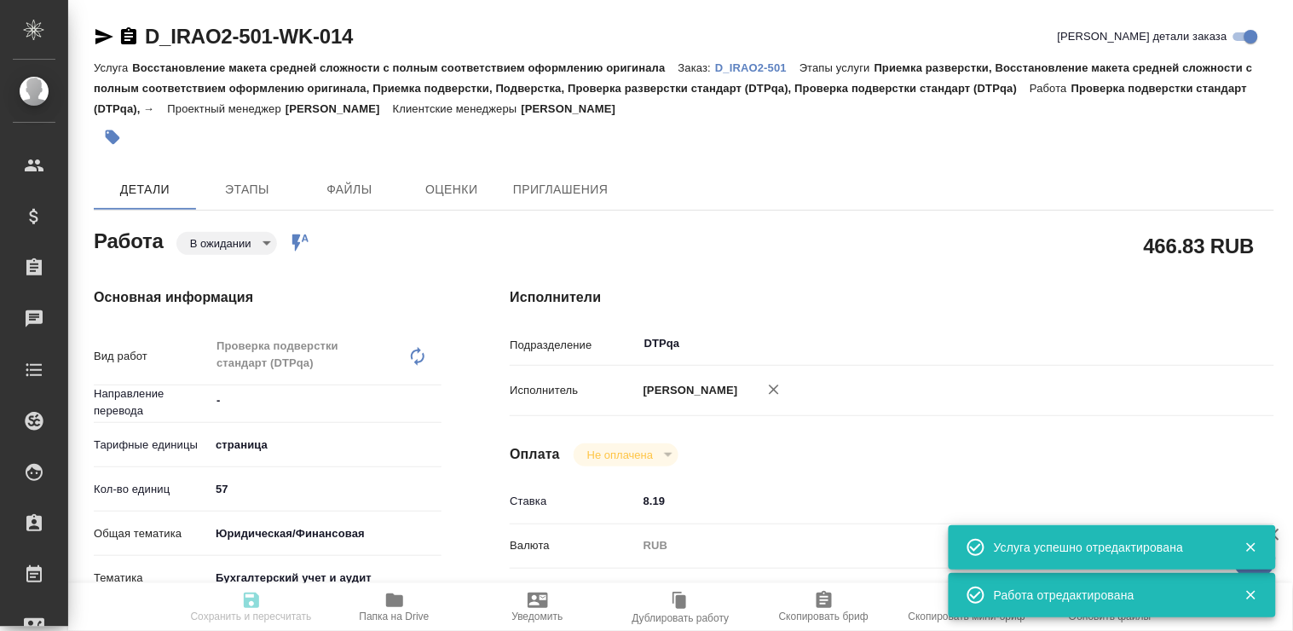
type input "57"
type input "yr-fn"
type input "6149848a2b7be24903fd7a88"
checkbox input "true"
type input "20.10.2025 12:30"
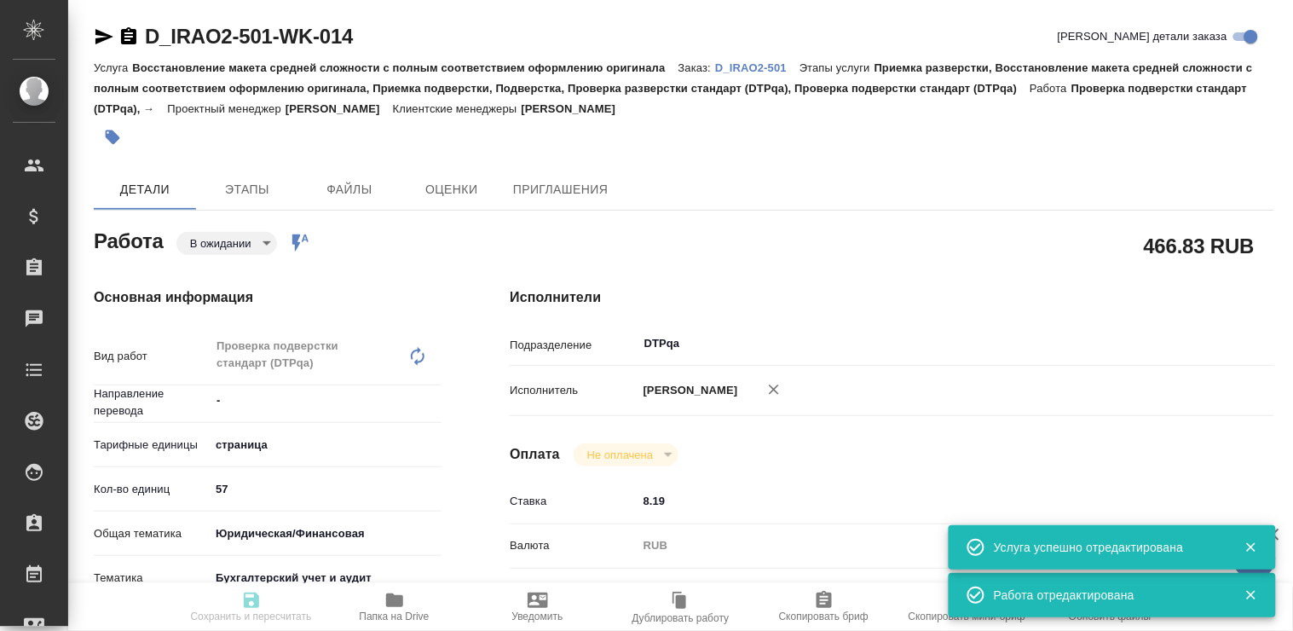
type input "20.10.2025 13:30"
type input "20.10.2025 14:00"
type input "DTPqa"
type input "notPayed"
type input "8.19"
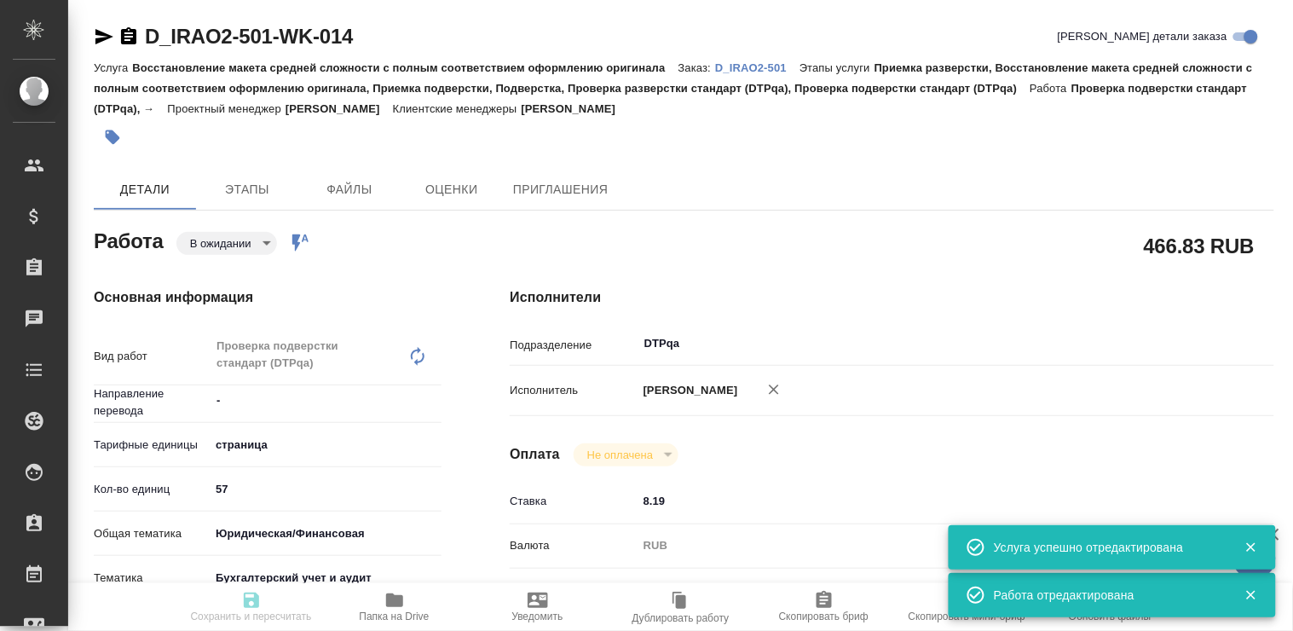
type input "RUB"
type input "Полушина Алена"
type textarea "https://tera.awatera.com/Work/68e52666505badf1f30587b8/"
type textarea "x"
type textarea "/Clients/INTER RAO 2/Orders/D_IRAO2-501/DTP/D_IRAO2-501-WK-014"
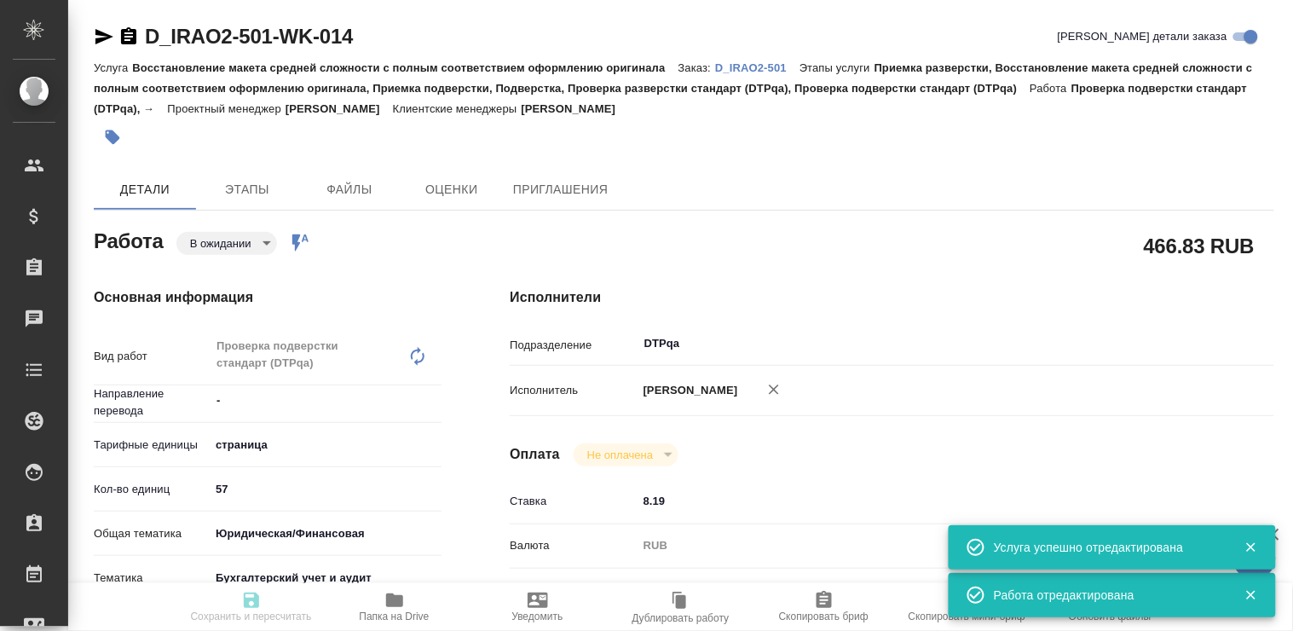
type textarea "x"
type input "D_IRAO2-501"
type input "Восстановление макета средней сложности с полным соответствием оформлению ориги…"
type input "Приемка разверстки, Восстановление макета средней сложности с полным соответств…"
type input "Булахова Елена"
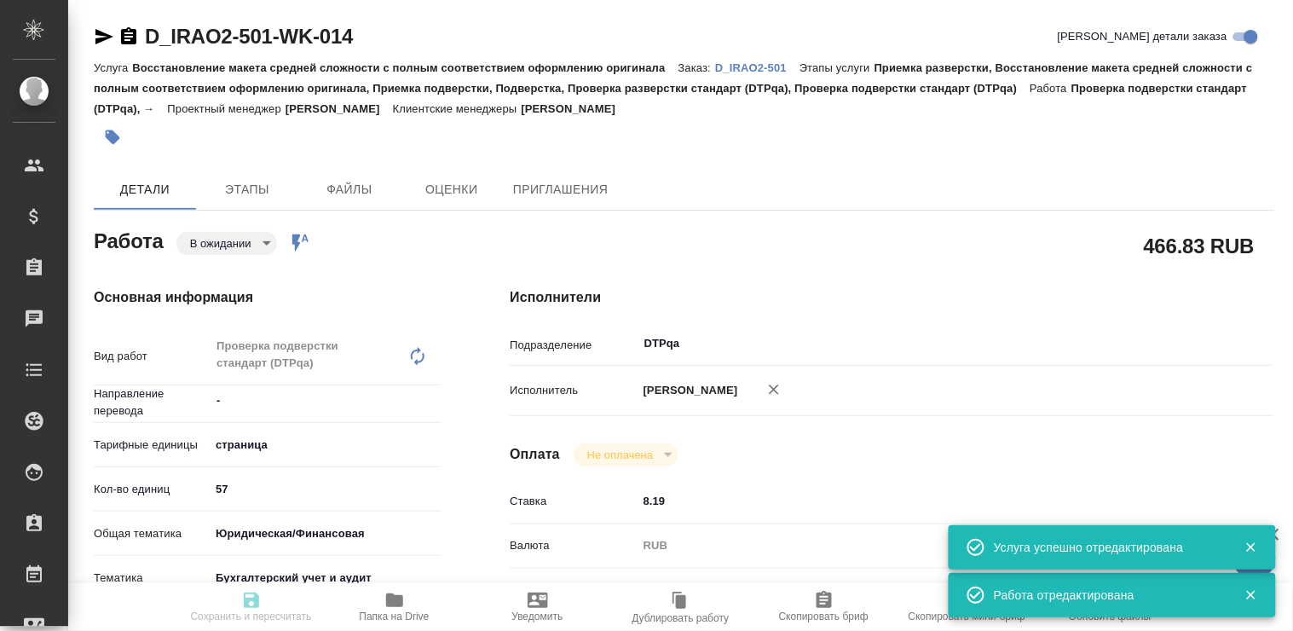
type input "[PERSON_NAME]"
type input "/Clients/INTER RAO 2/Orders/D_IRAO2-501"
type textarea "x"
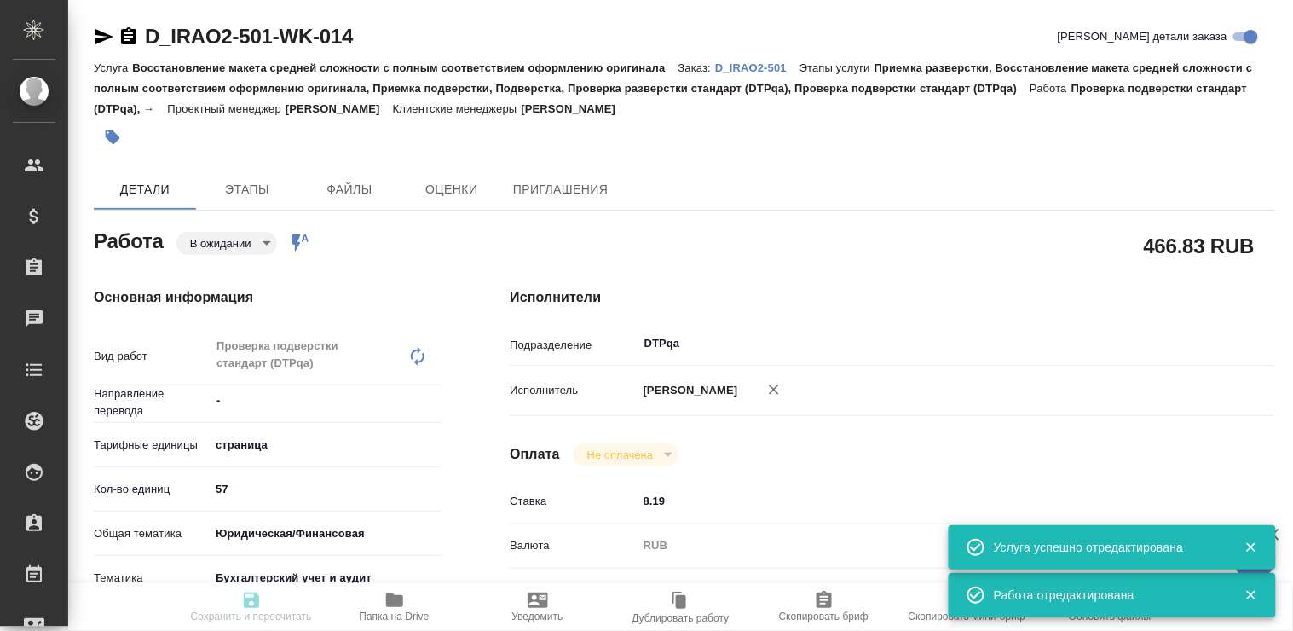
type textarea "x"
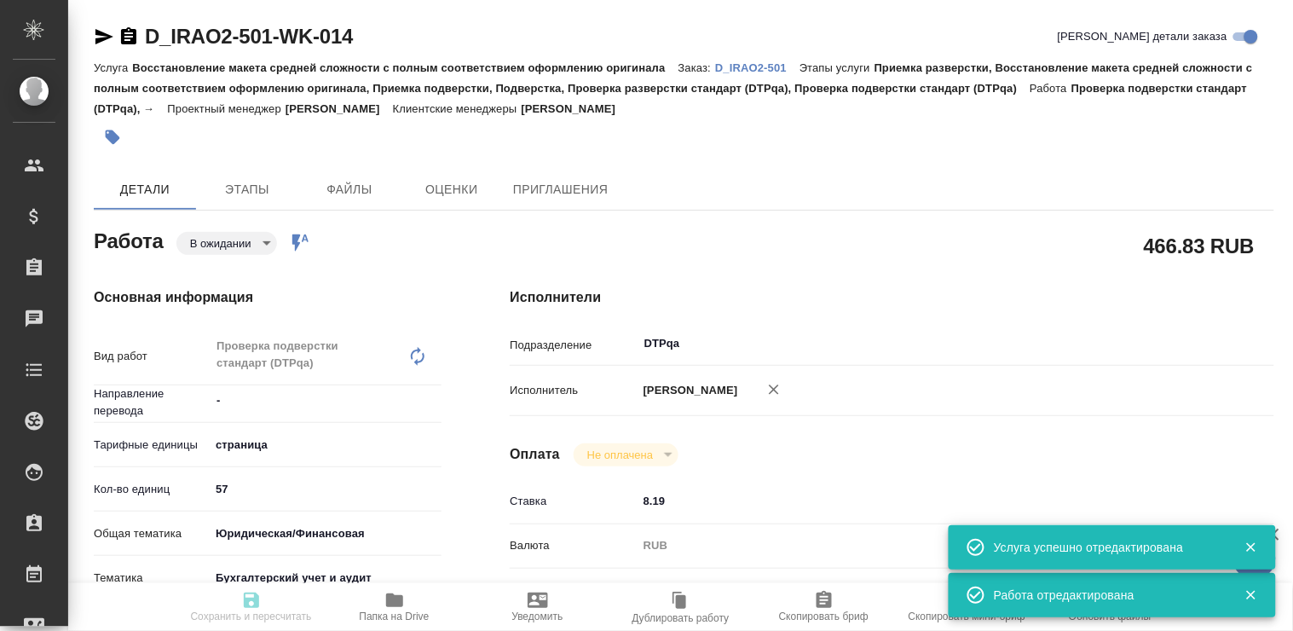
type textarea "x"
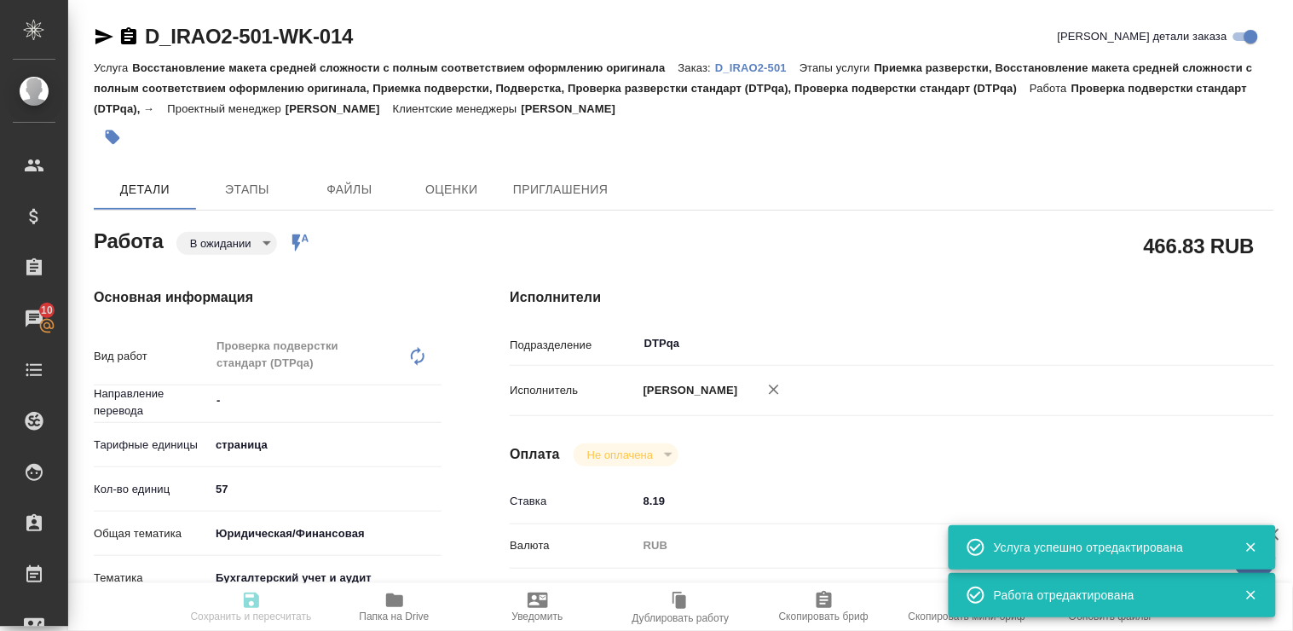
type textarea "x"
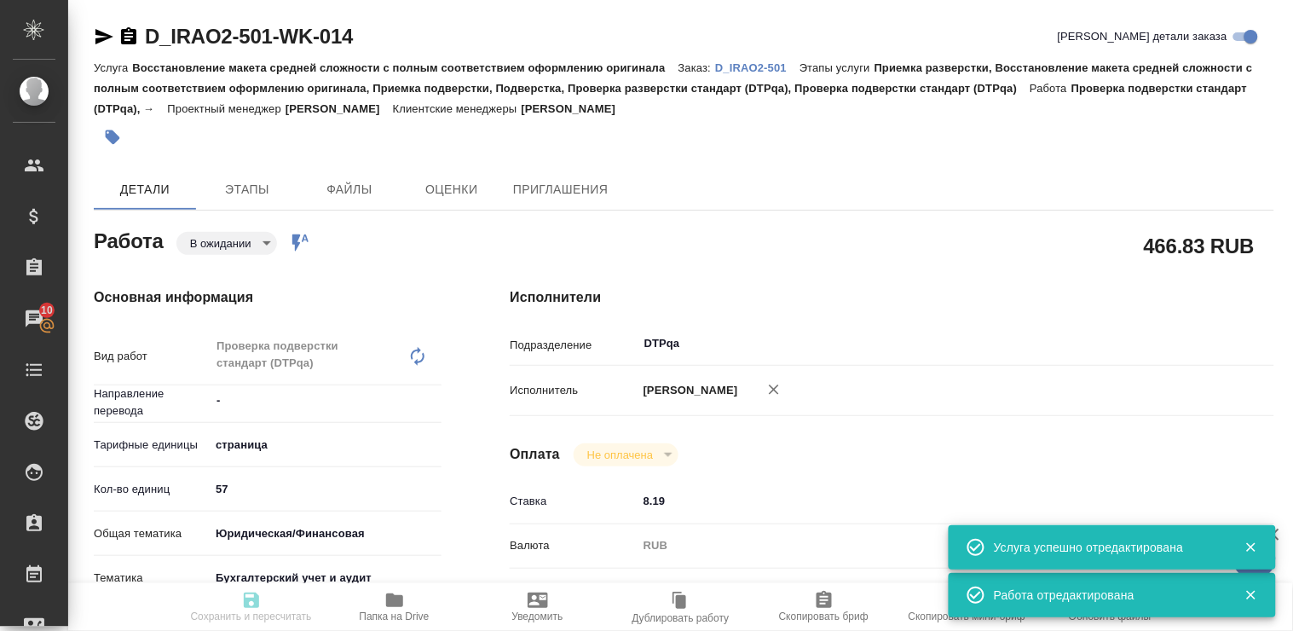
type textarea "x"
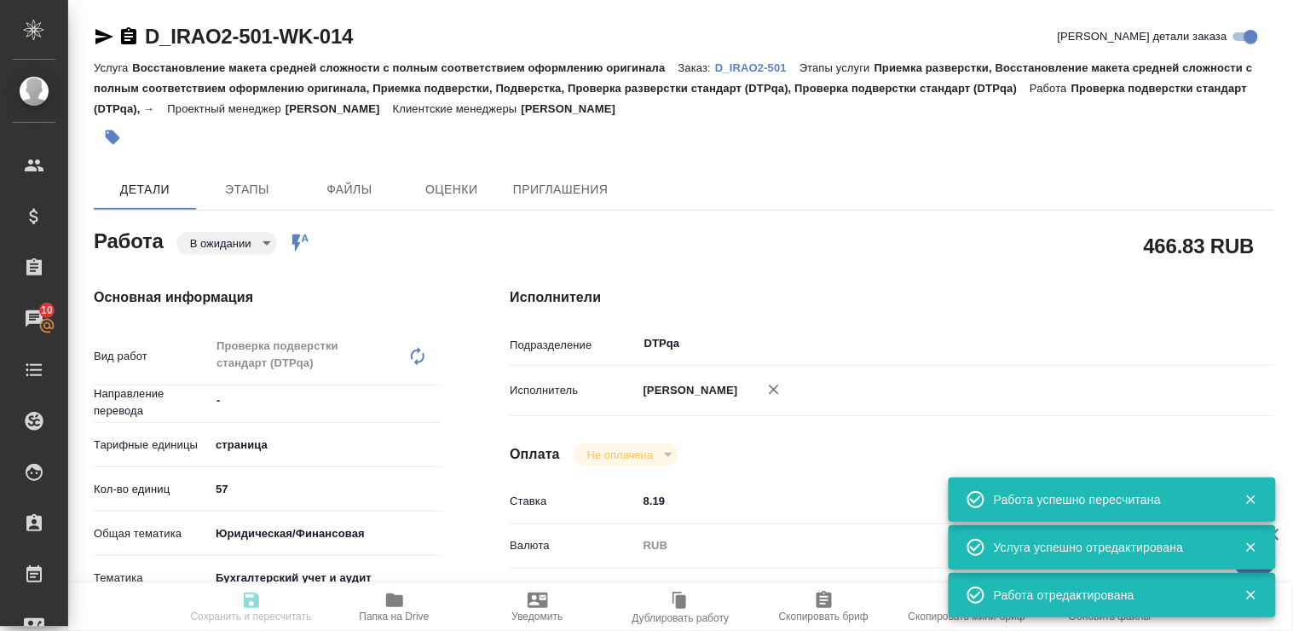
type input "pending"
type textarea "Проверка подверстки стандарт (DTPqa)"
type textarea "x"
type input "-"
type input "5a8b1489cc6b4906c91bfdb2"
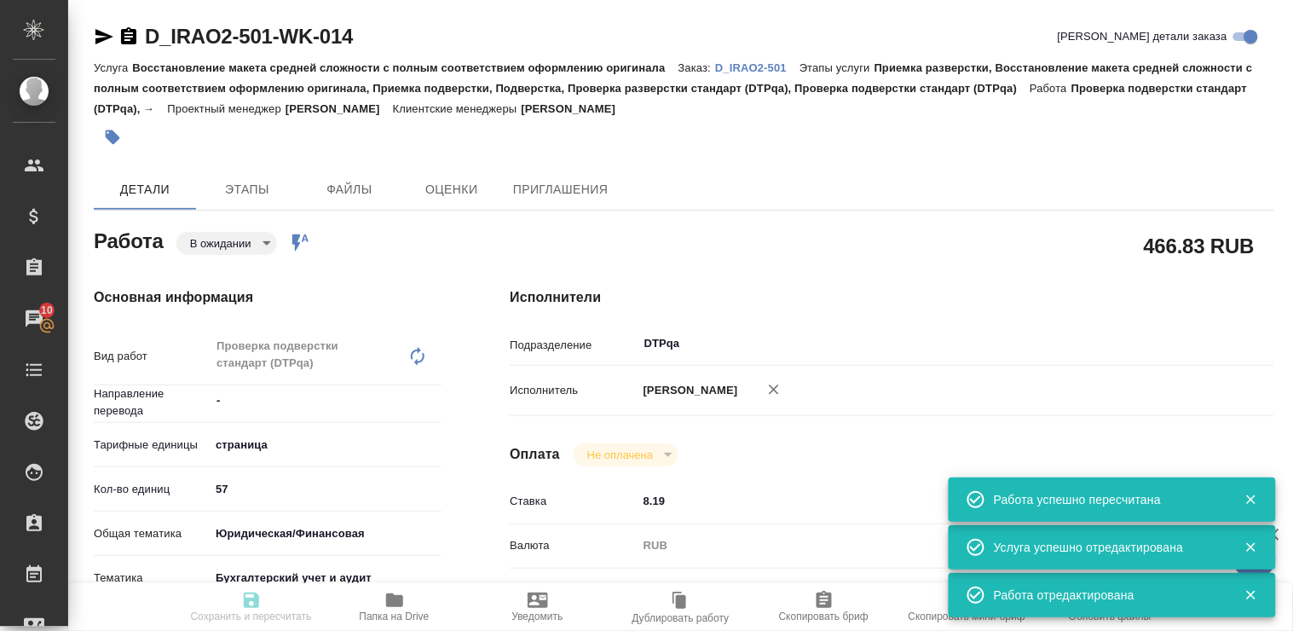
type input "57"
type input "yr-fn"
type input "6149848a2b7be24903fd7a88"
checkbox input "true"
type input "20.10.2025 12:30"
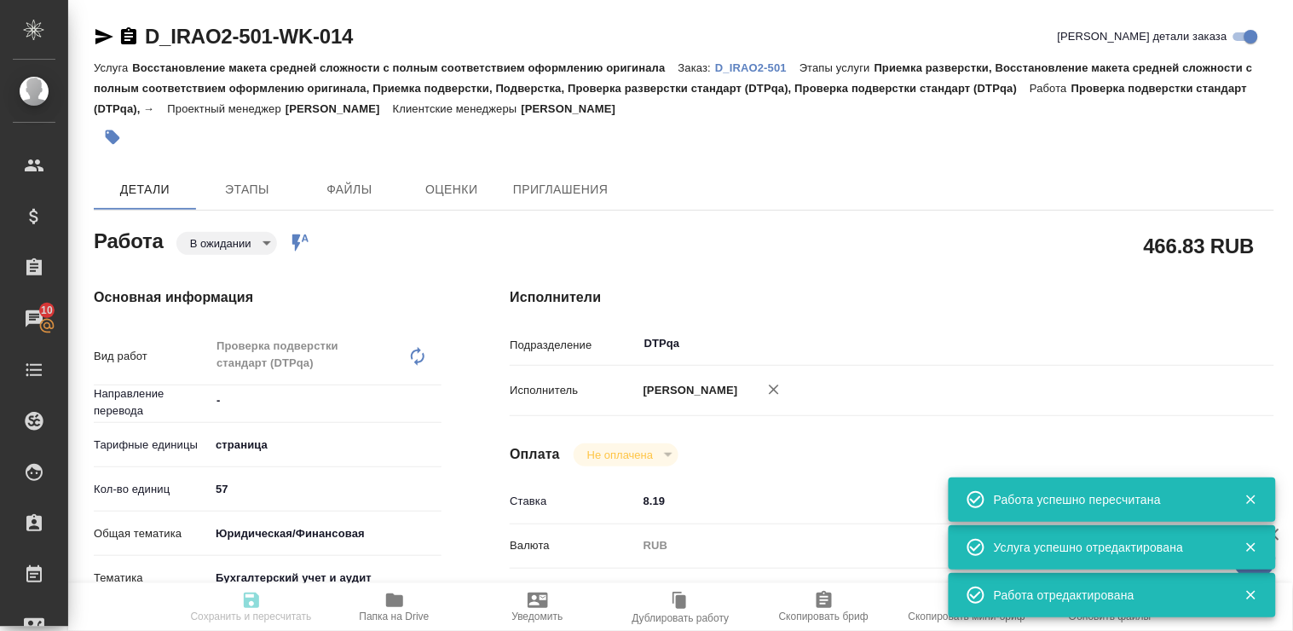
type input "20.10.2025 13:30"
type input "20.10.2025 14:00"
type input "DTPqa"
type input "notPayed"
type input "8.19"
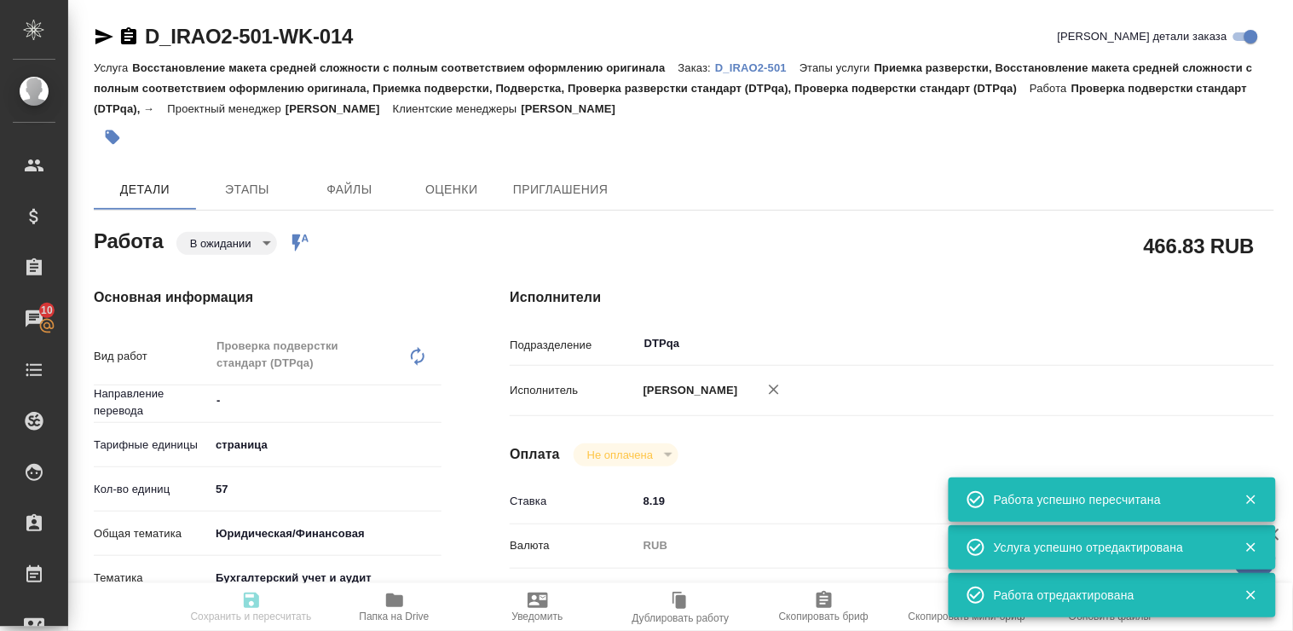
type input "RUB"
type input "Полушина Алена"
type textarea "https://tera.awatera.com/Work/68e52666505badf1f30587b8/"
type textarea "x"
type textarea "/Clients/INTER RAO 2/Orders/D_IRAO2-501/DTP/D_IRAO2-501-WK-014"
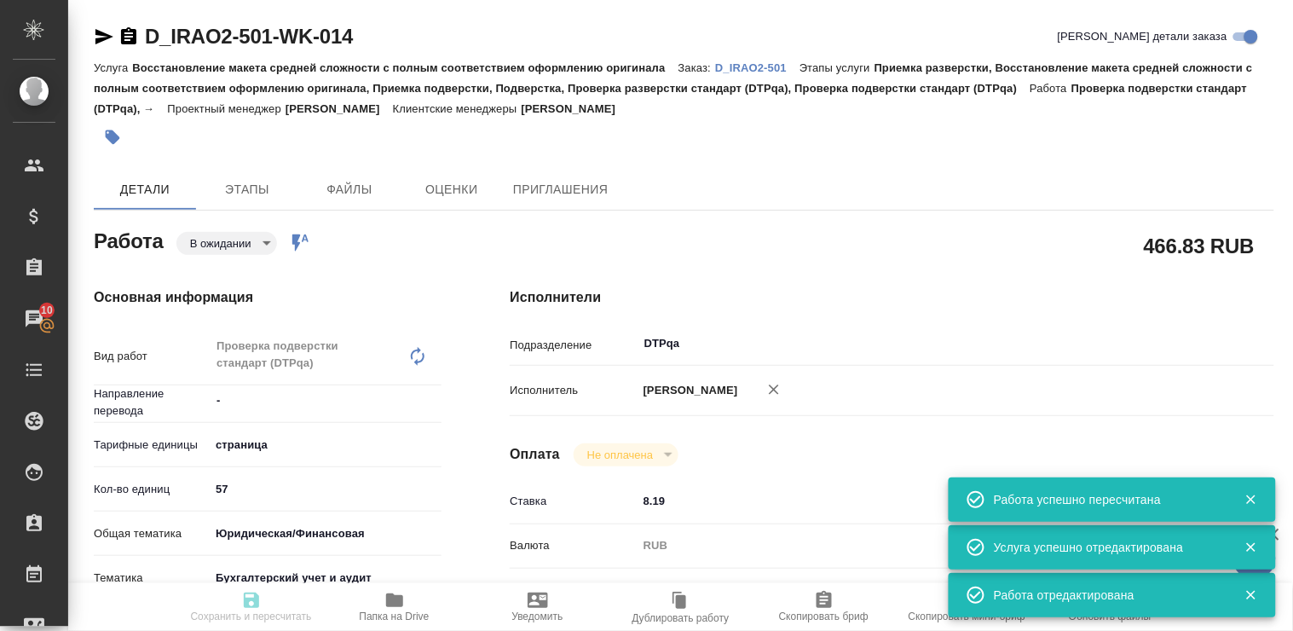
type textarea "x"
type input "D_IRAO2-501"
type input "Восстановление макета средней сложности с полным соответствием оформлению ориги…"
type input "Приемка разверстки, Восстановление макета средней сложности с полным соответств…"
type input "Булахова Елена"
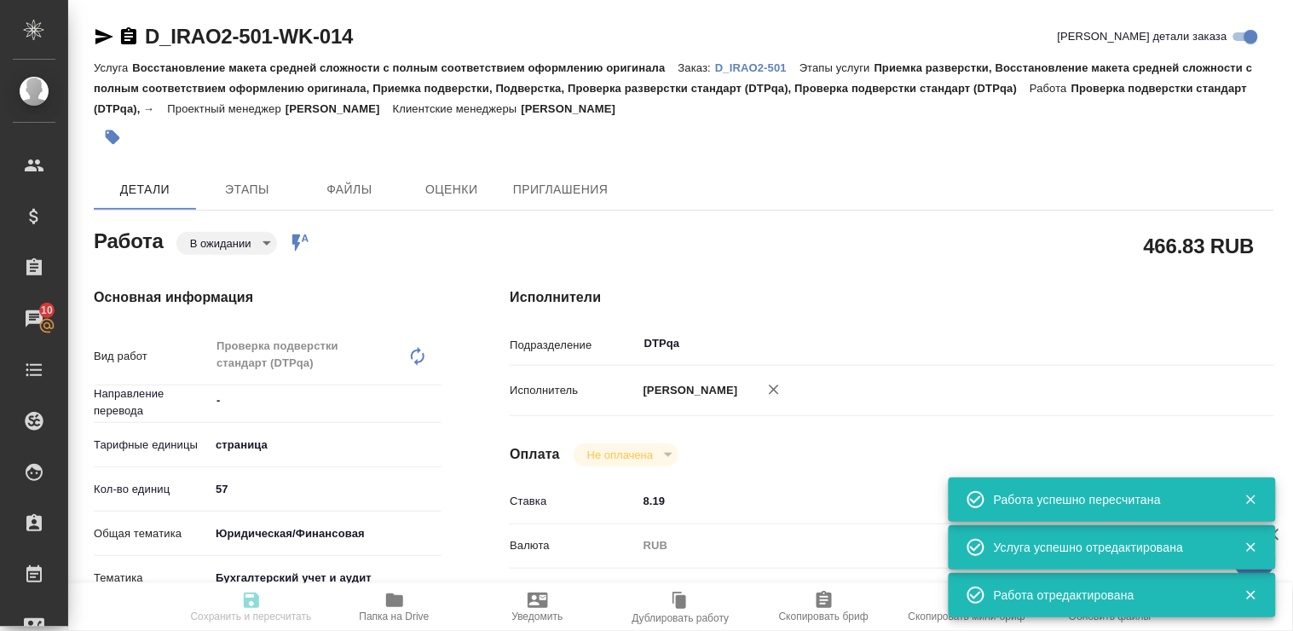
type input "[PERSON_NAME]"
type input "/Clients/INTER RAO 2/Orders/D_IRAO2-501"
type textarea "x"
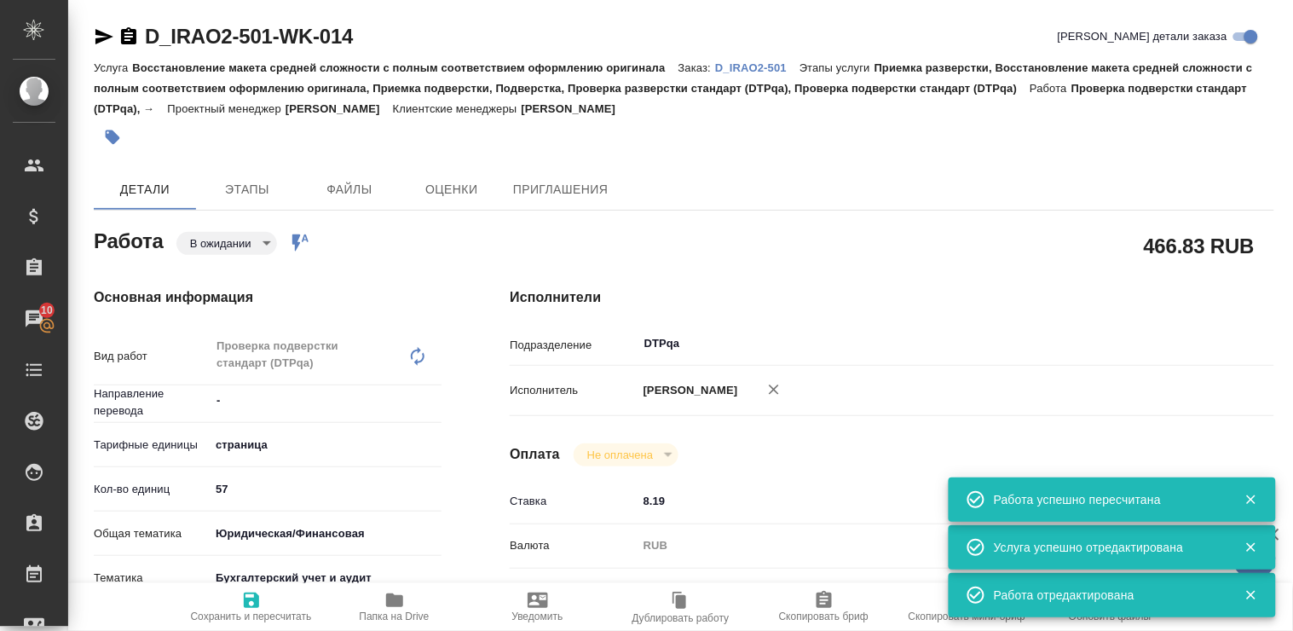
type textarea "x"
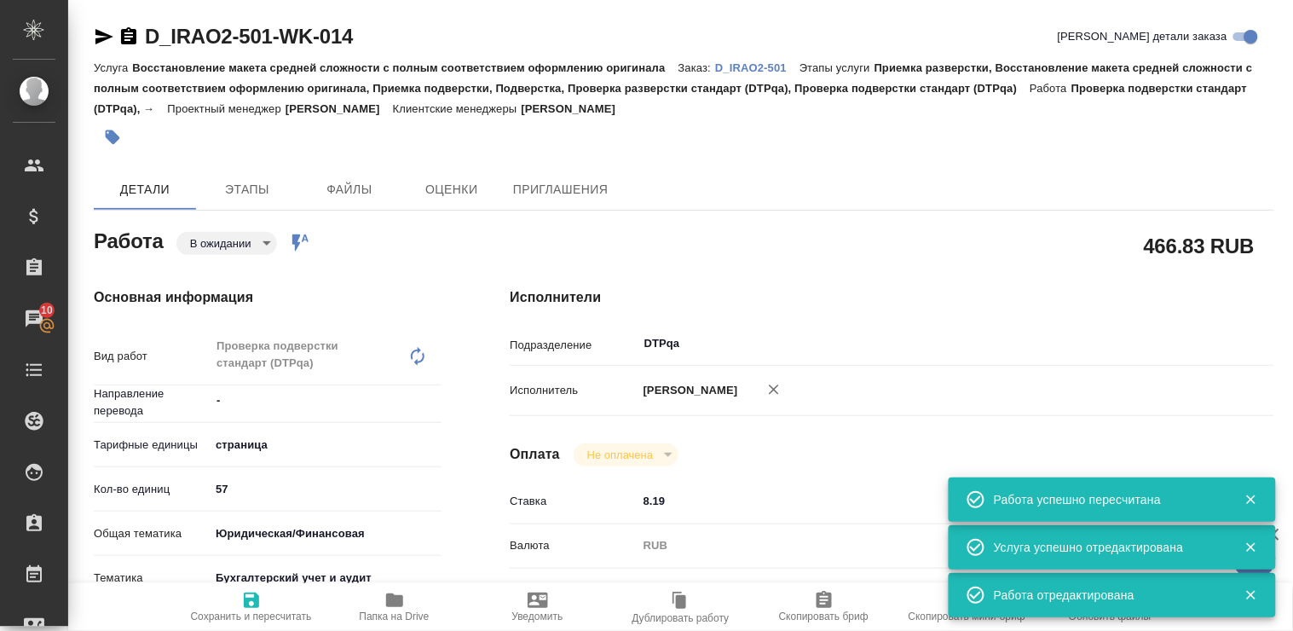
type textarea "x"
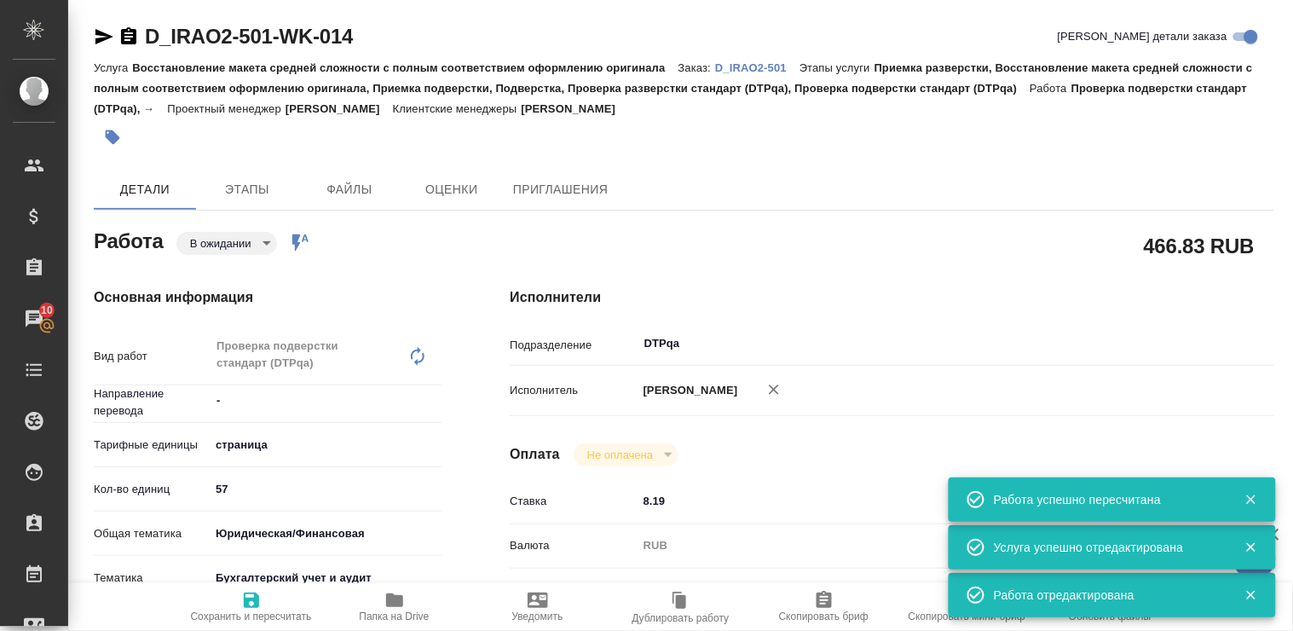
type textarea "x"
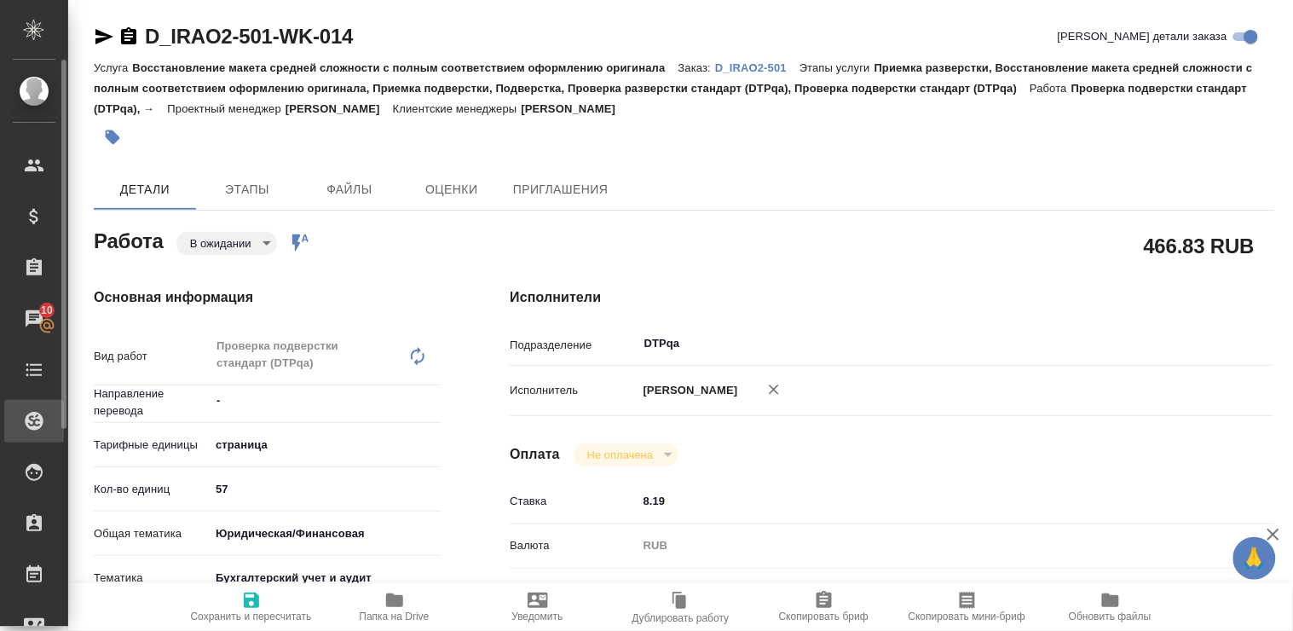
type textarea "x"
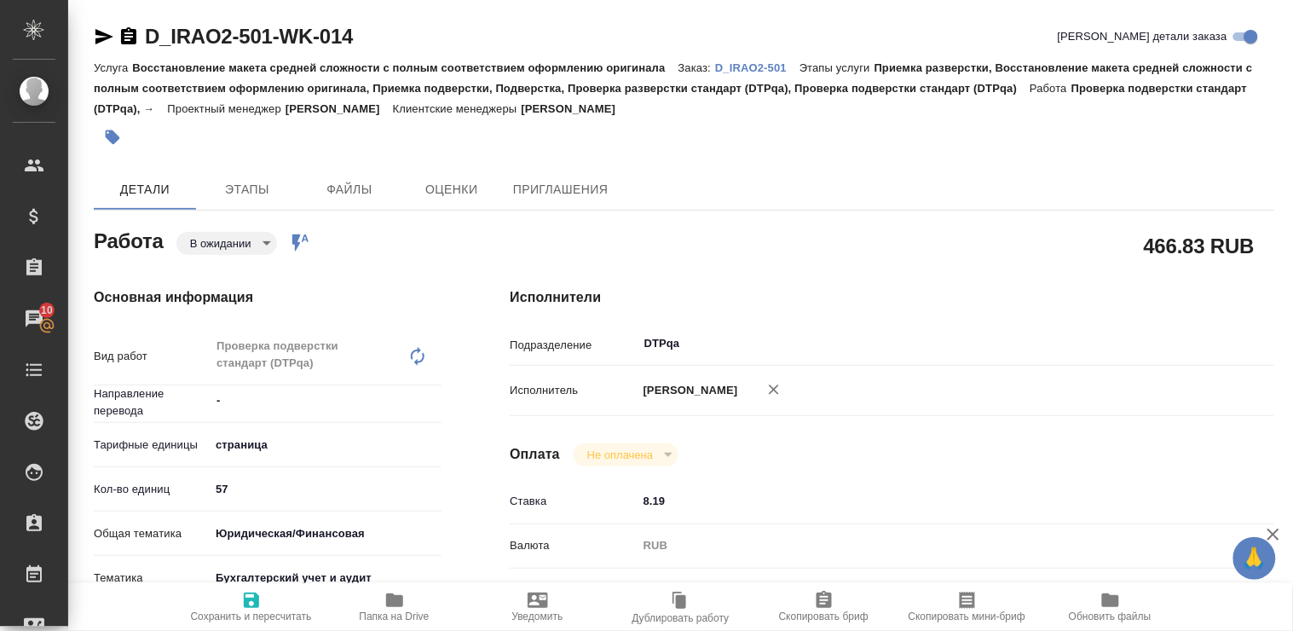
type textarea "x"
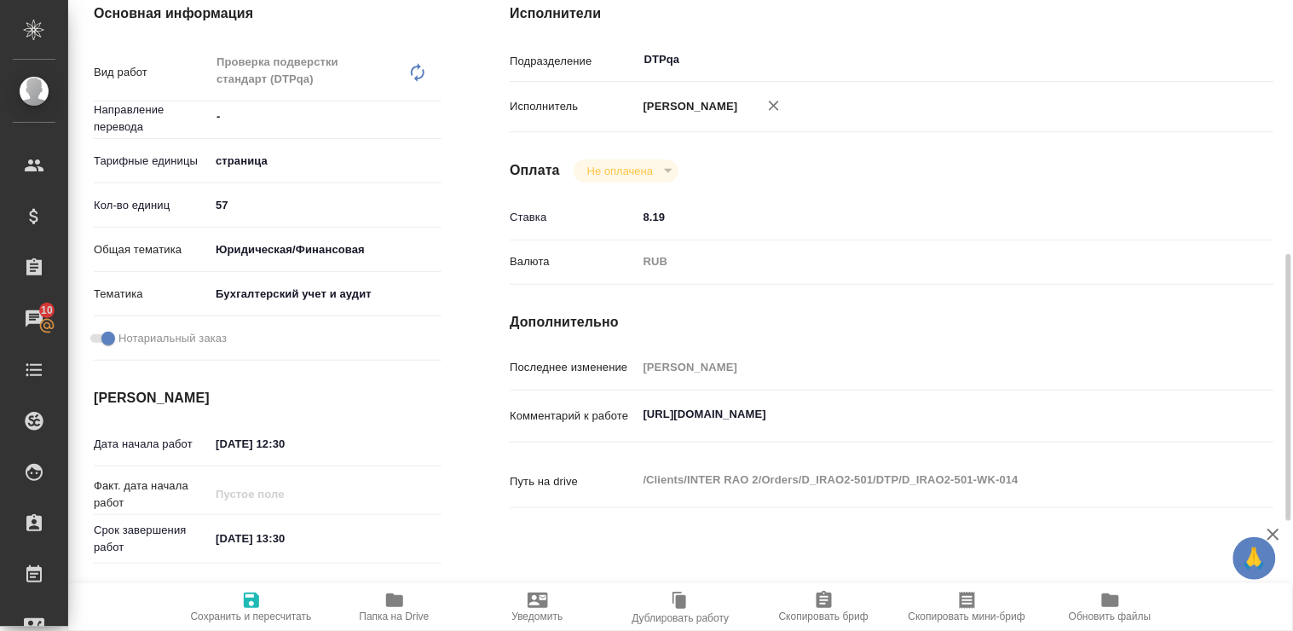
scroll to position [379, 0]
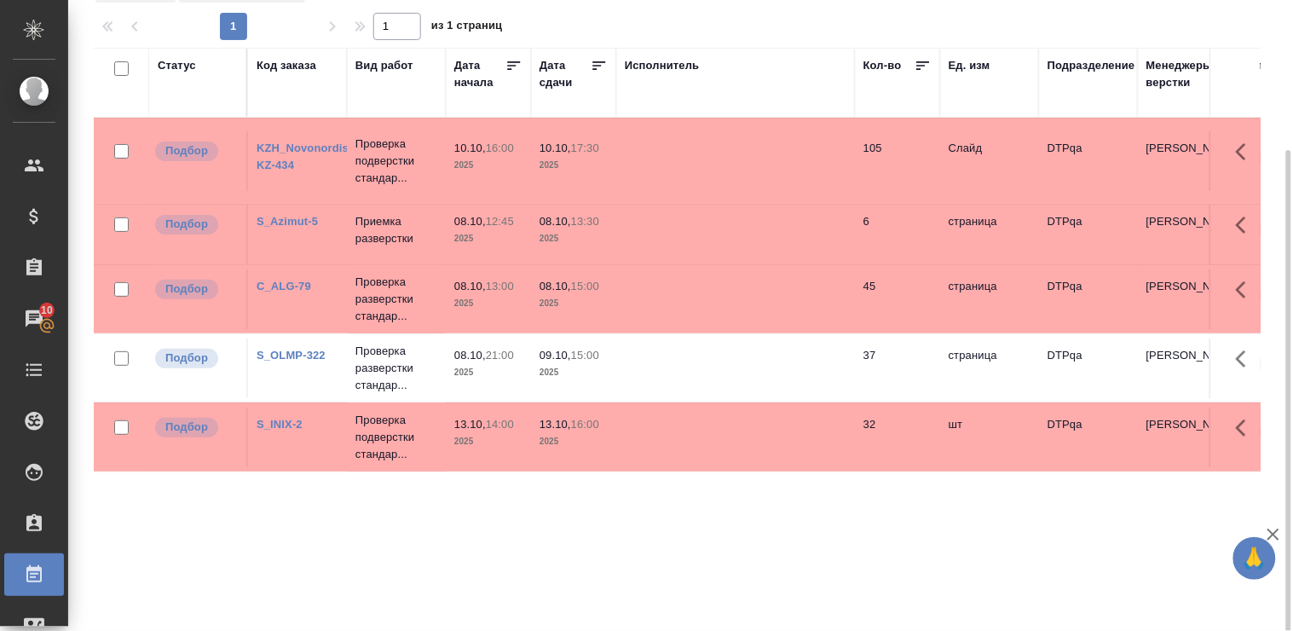
scroll to position [134, 0]
